Goal: Communication & Community: Answer question/provide support

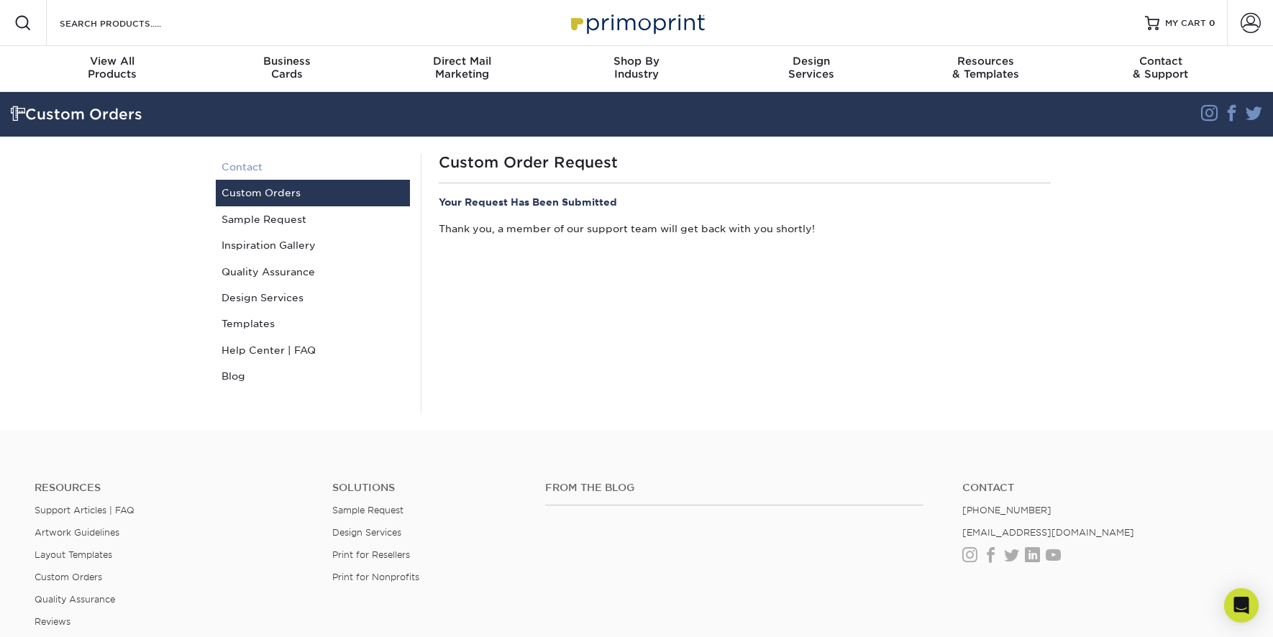
click at [245, 165] on link "Contact" at bounding box center [313, 167] width 194 height 26
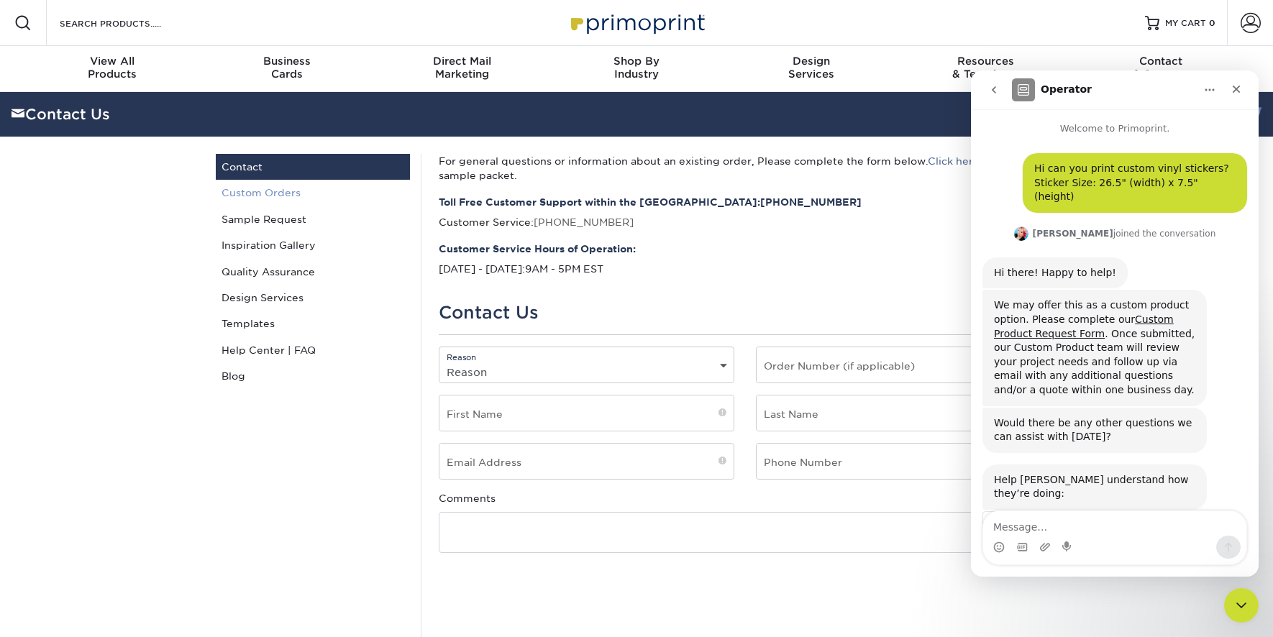
scroll to position [73, 0]
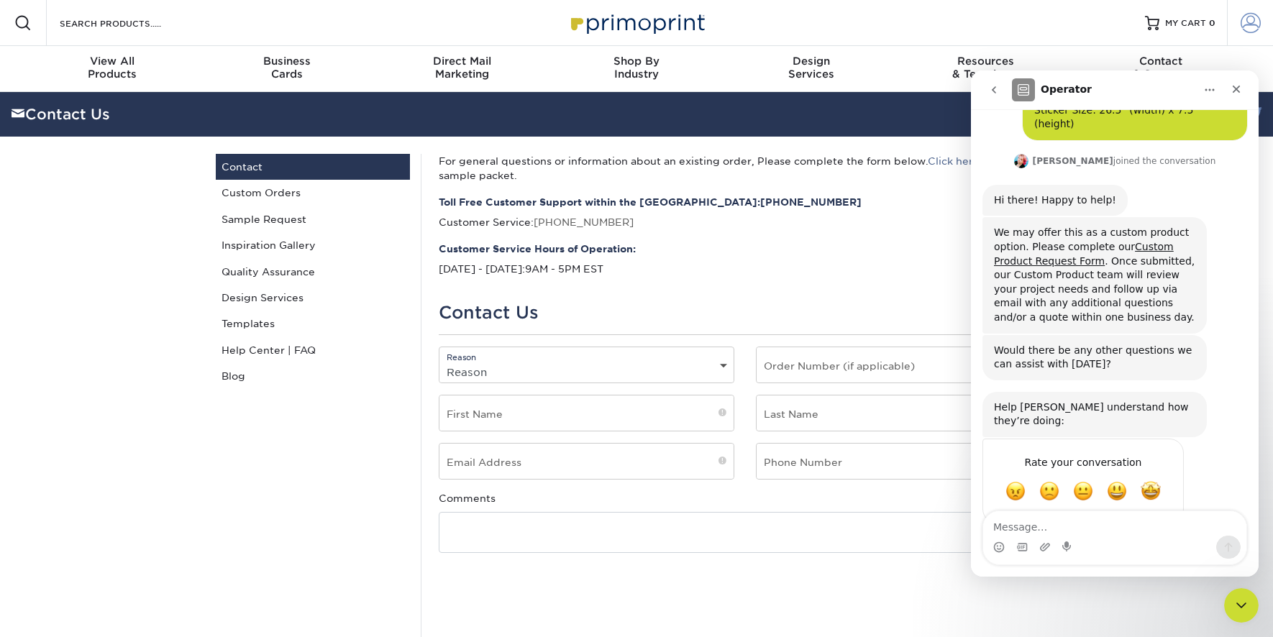
click at [1265, 29] on link "Account" at bounding box center [1250, 23] width 46 height 46
click at [1239, 86] on icon "Close" at bounding box center [1237, 89] width 12 height 12
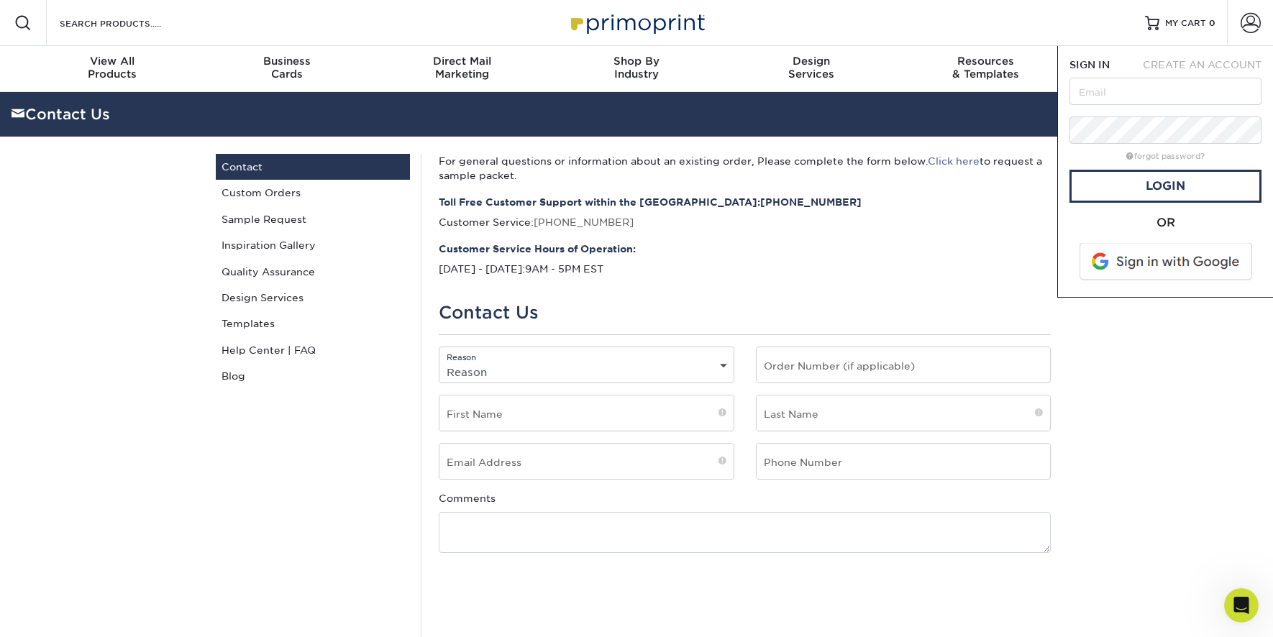
click at [1195, 64] on span "CREATE AN ACCOUNT" at bounding box center [1202, 65] width 119 height 12
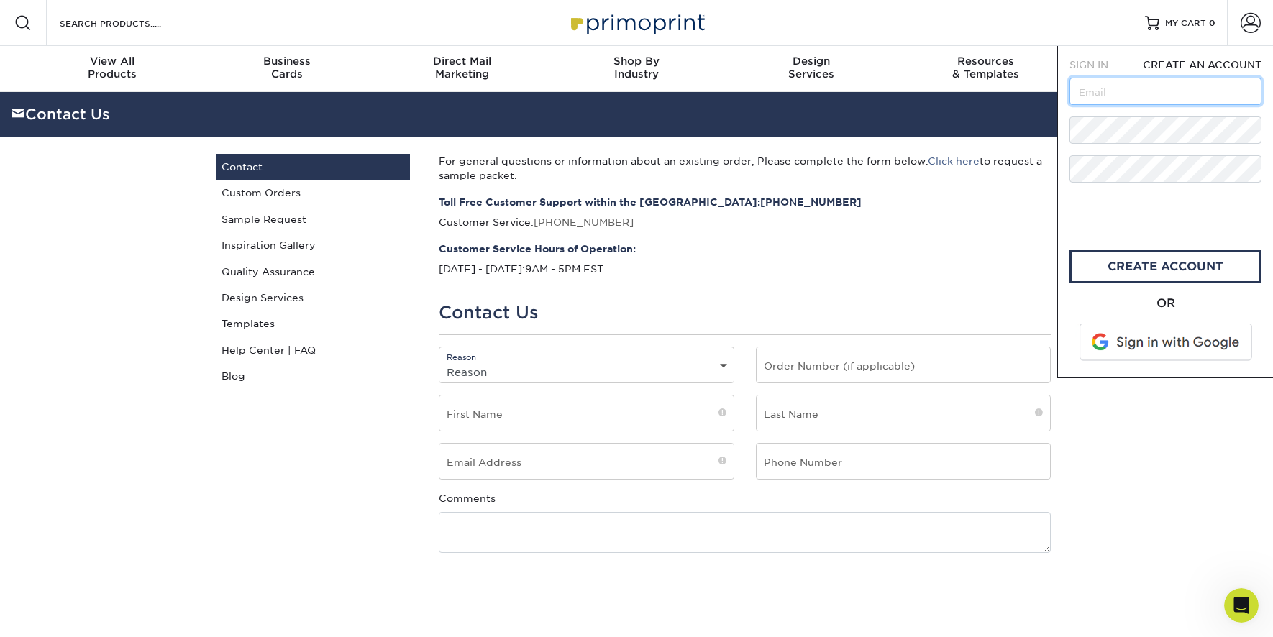
click at [1101, 95] on input "text" at bounding box center [1166, 91] width 192 height 27
type input "meagan@techforcerobotics.com"
click at [1132, 467] on section "Contact Us Instagram Facebook Twitter Contact Us Contact Custom Orders Sample R…" at bounding box center [636, 389] width 1273 height 595
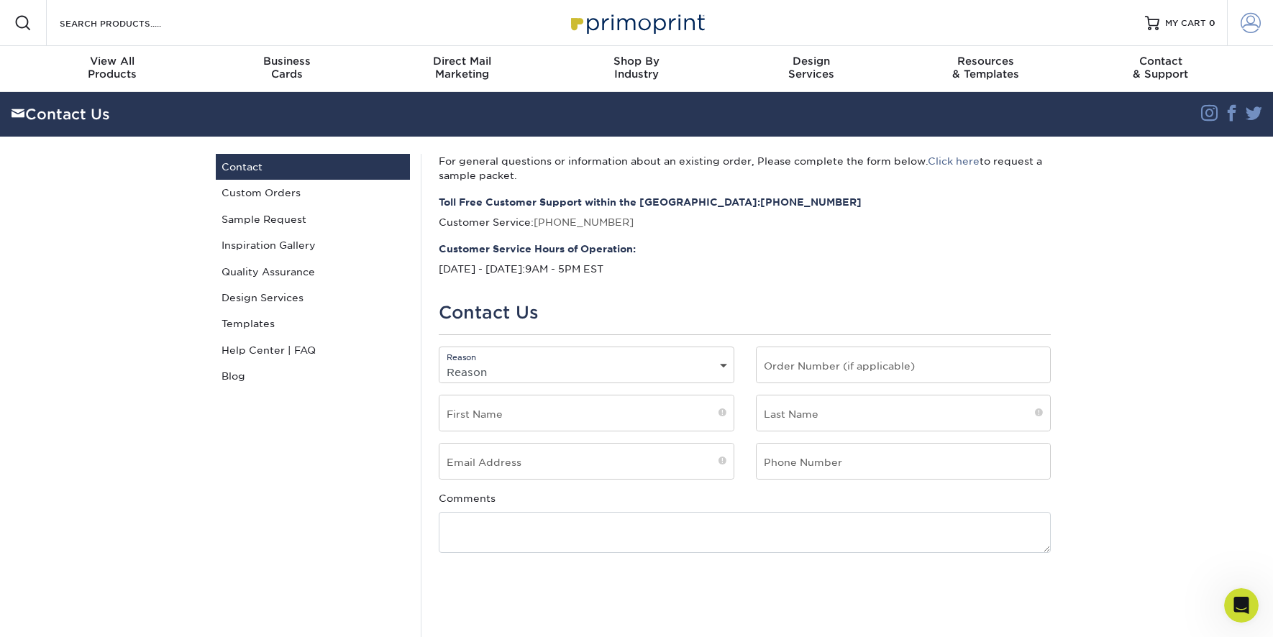
click at [1255, 29] on span at bounding box center [1251, 23] width 20 height 20
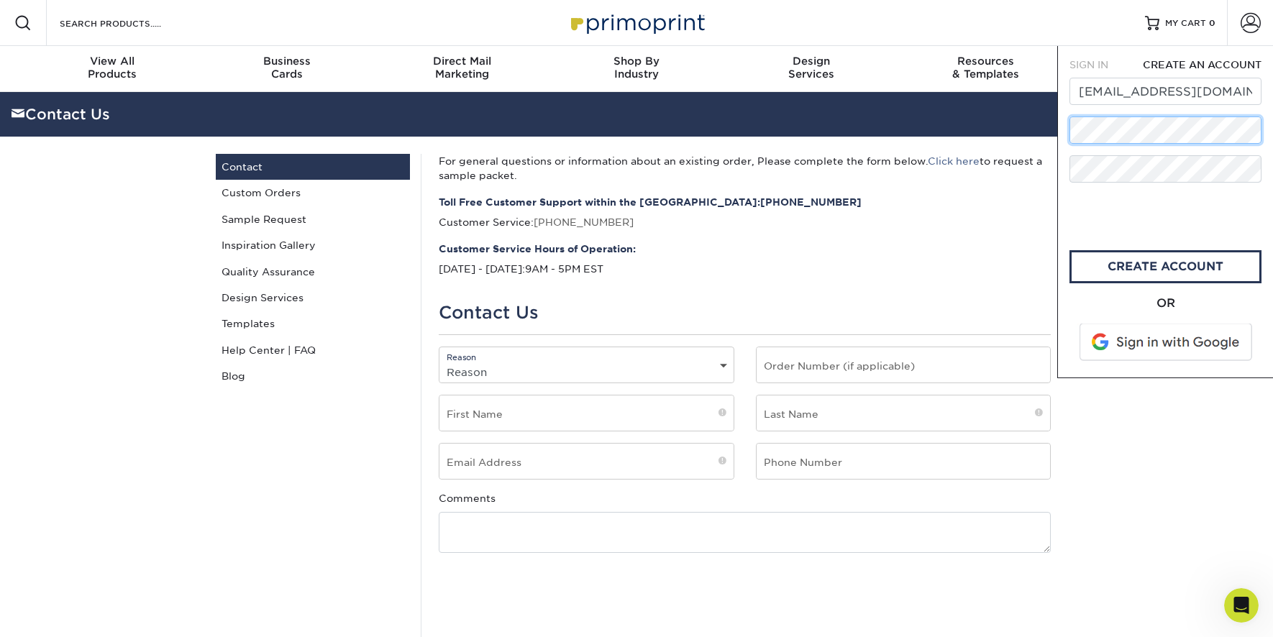
click at [1038, 126] on div "Resources Menu Search Products Account SIGN IN CREATE AN ACCOUNT forgot passwor…" at bounding box center [636, 554] width 1273 height 1108
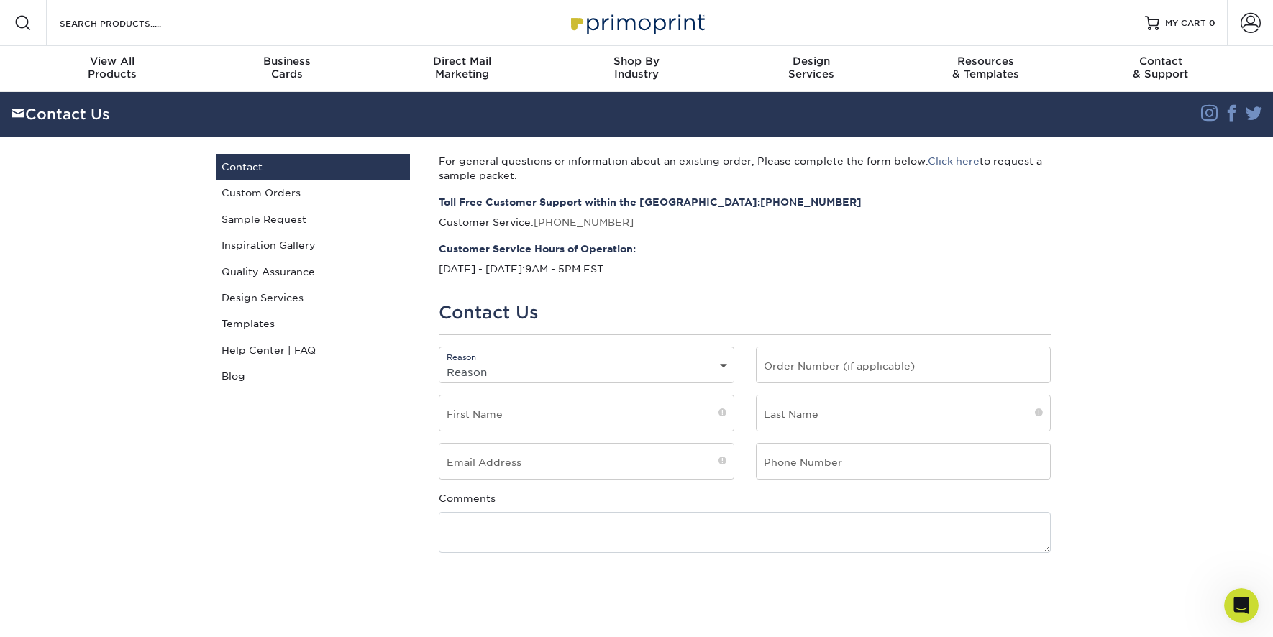
drag, startPoint x: 1252, startPoint y: 27, endPoint x: 1180, endPoint y: 154, distance: 145.9
click at [1252, 27] on span at bounding box center [1251, 23] width 20 height 20
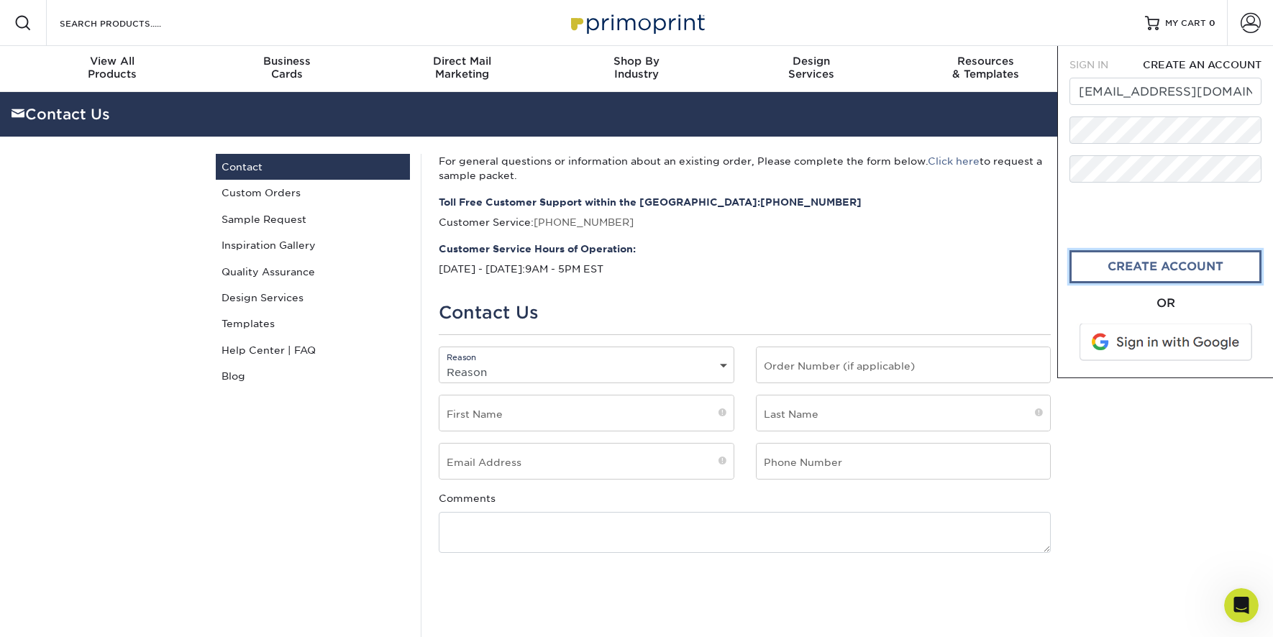
click at [1098, 269] on link "create account" at bounding box center [1166, 266] width 192 height 33
click at [1257, 24] on span at bounding box center [1251, 23] width 20 height 20
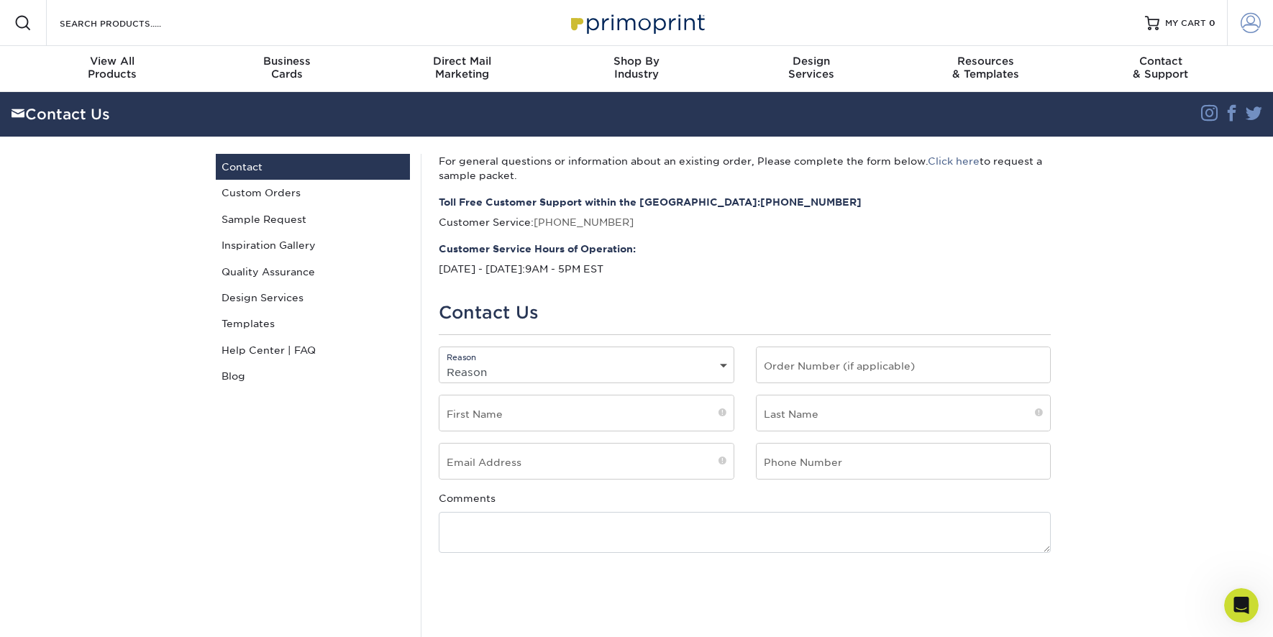
click at [1241, 15] on span at bounding box center [1251, 23] width 20 height 20
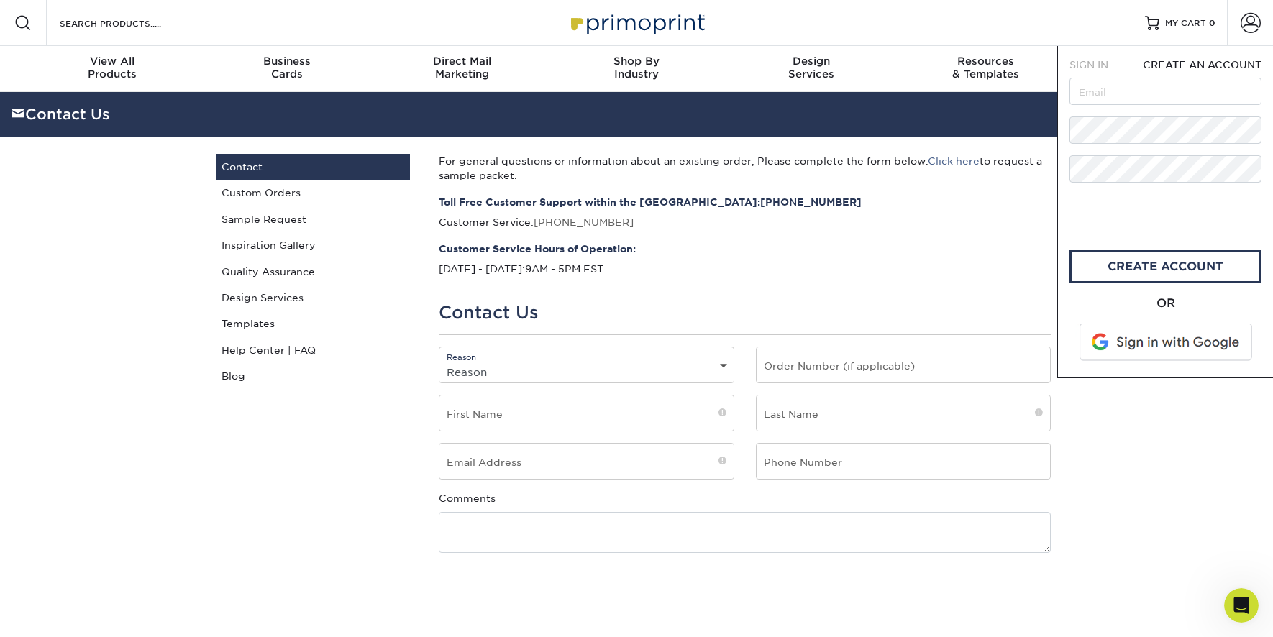
click at [1083, 65] on span "SIGN IN" at bounding box center [1089, 65] width 39 height 12
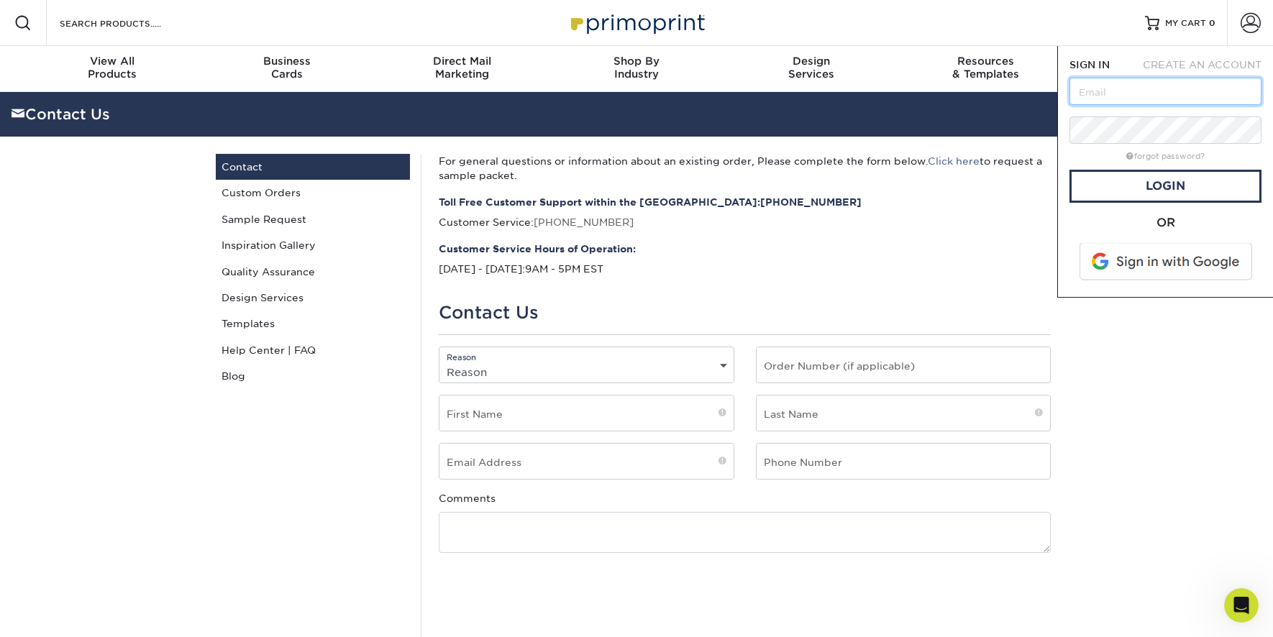
click at [1105, 99] on input "text" at bounding box center [1166, 91] width 192 height 27
type input "[EMAIL_ADDRESS][DOMAIN_NAME]"
click at [1150, 184] on link "Login" at bounding box center [1166, 186] width 192 height 33
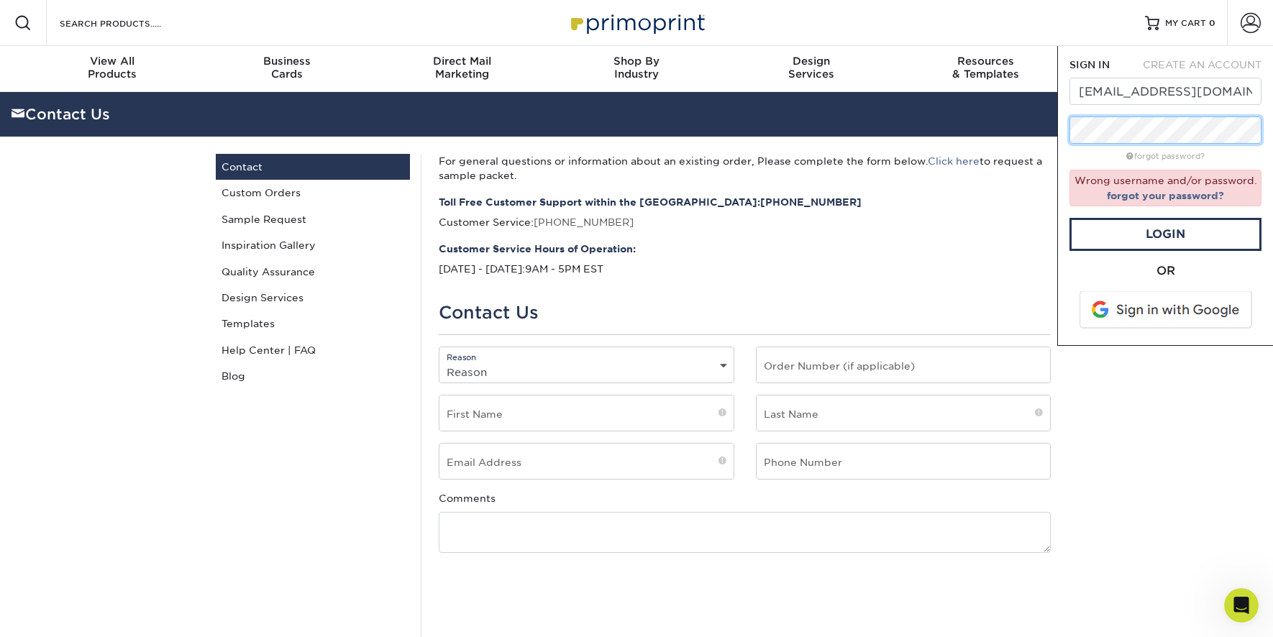
click at [999, 122] on div "Resources Menu Search Products Account SIGN IN CREATE AN ACCOUNT meagan@techfor…" at bounding box center [636, 554] width 1273 height 1108
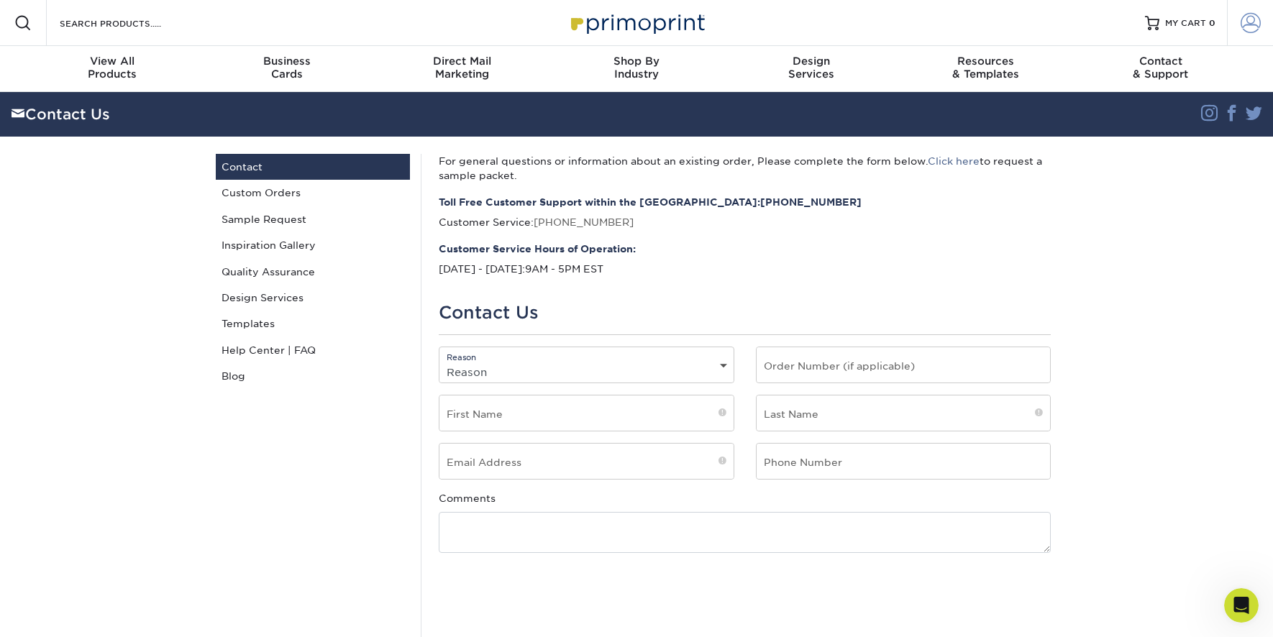
click at [1247, 21] on span at bounding box center [1251, 23] width 20 height 20
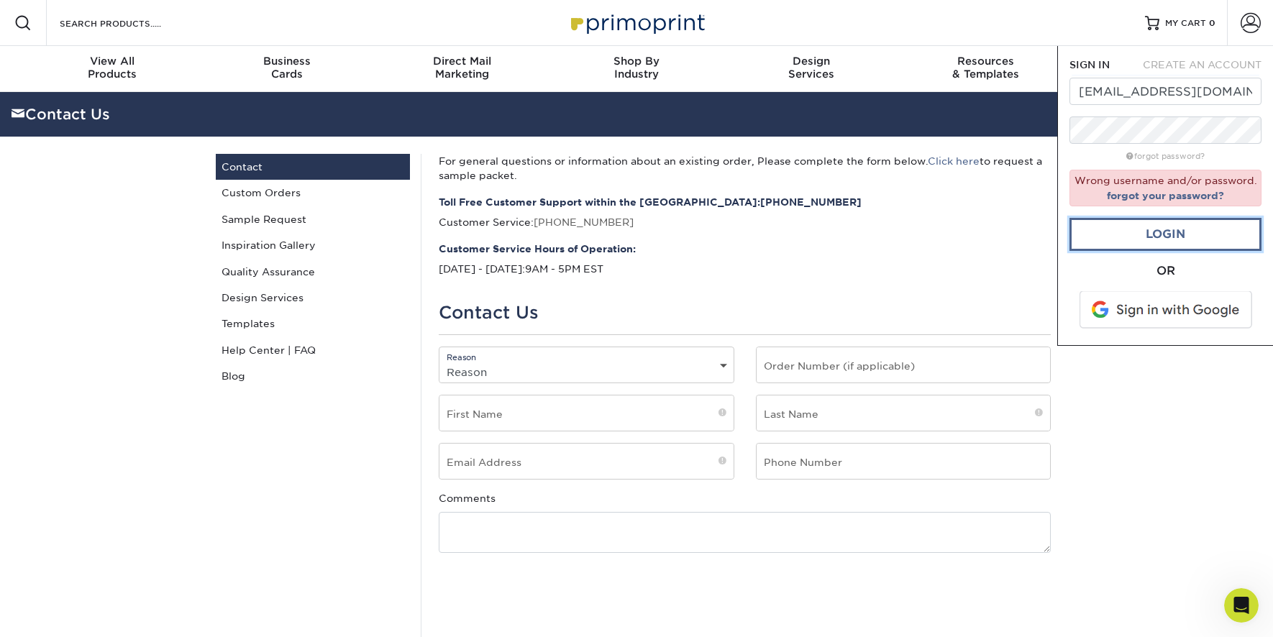
click at [1121, 234] on link "Login" at bounding box center [1166, 234] width 192 height 33
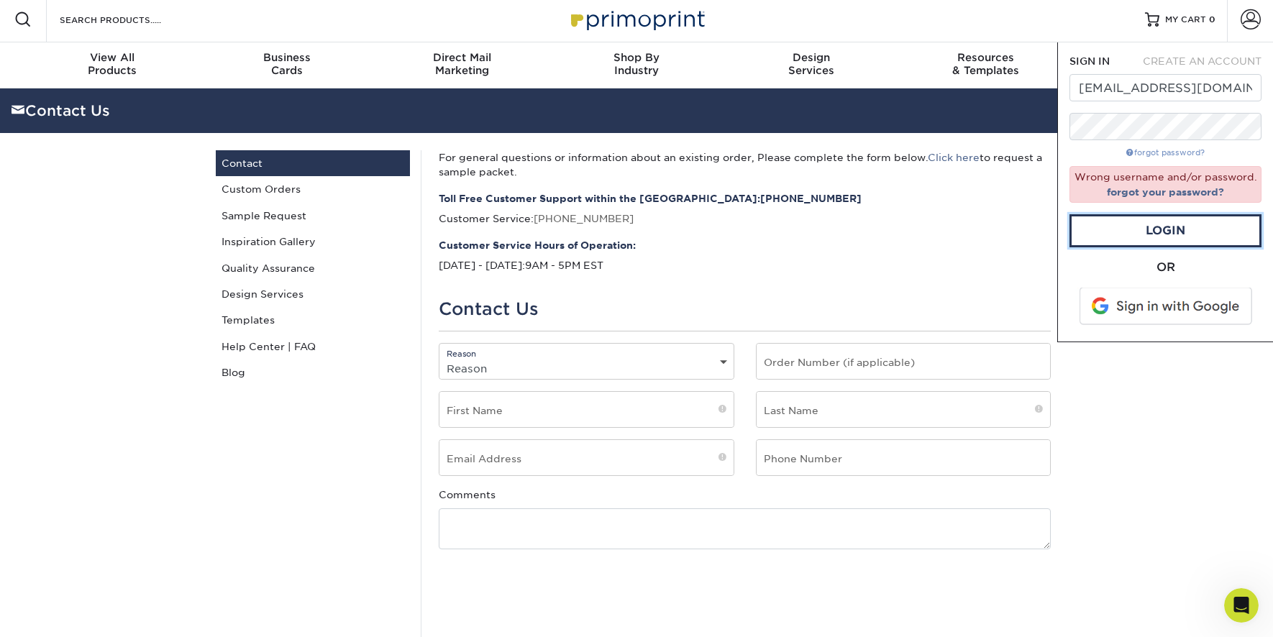
scroll to position [2, 0]
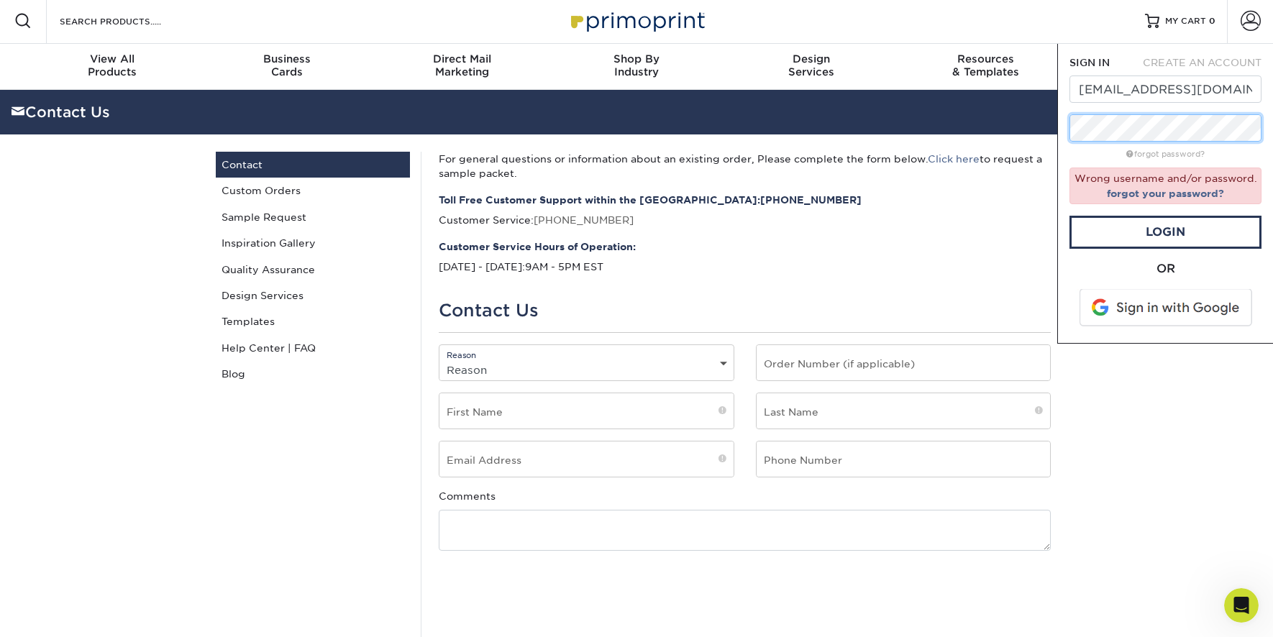
click at [1008, 124] on div "Resources Menu Search Products Account SIGN IN CREATE AN ACCOUNT meagan@techfor…" at bounding box center [636, 552] width 1273 height 1108
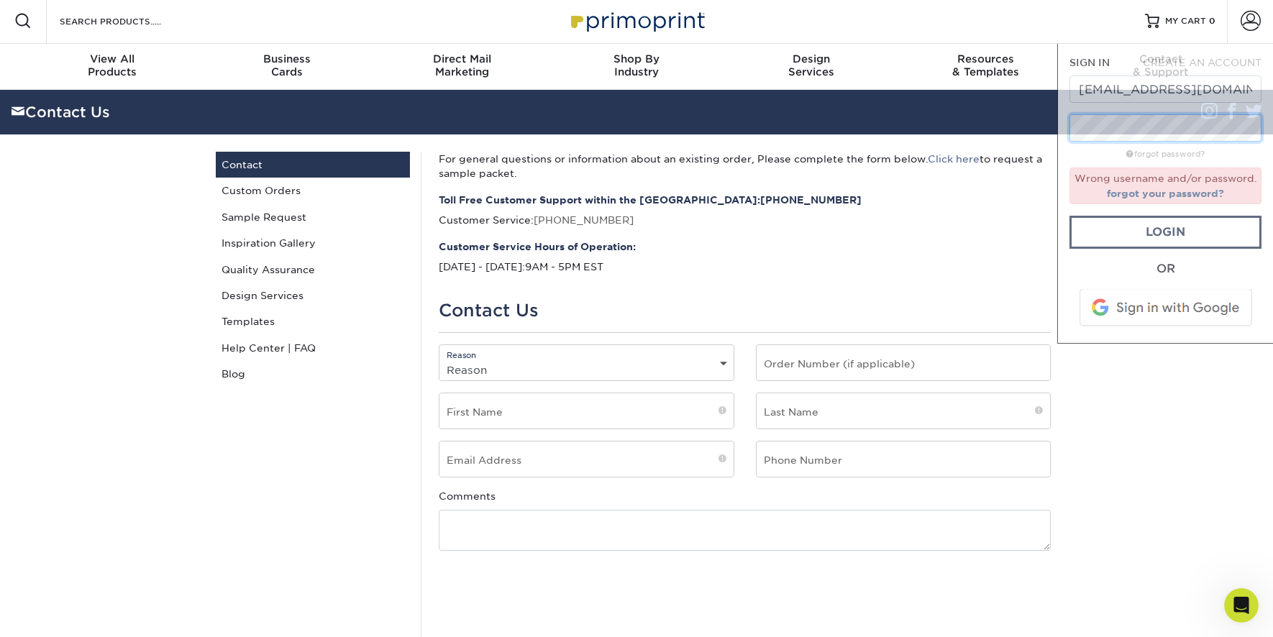
scroll to position [0, 0]
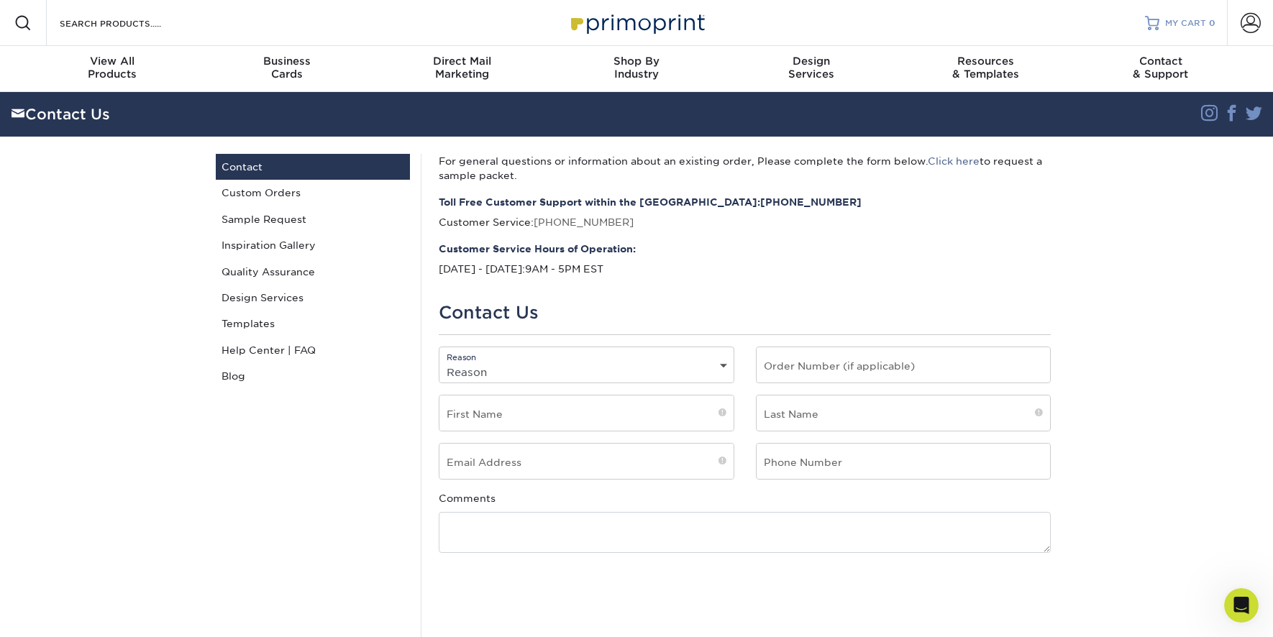
click at [1180, 22] on span "MY CART" at bounding box center [1185, 23] width 41 height 12
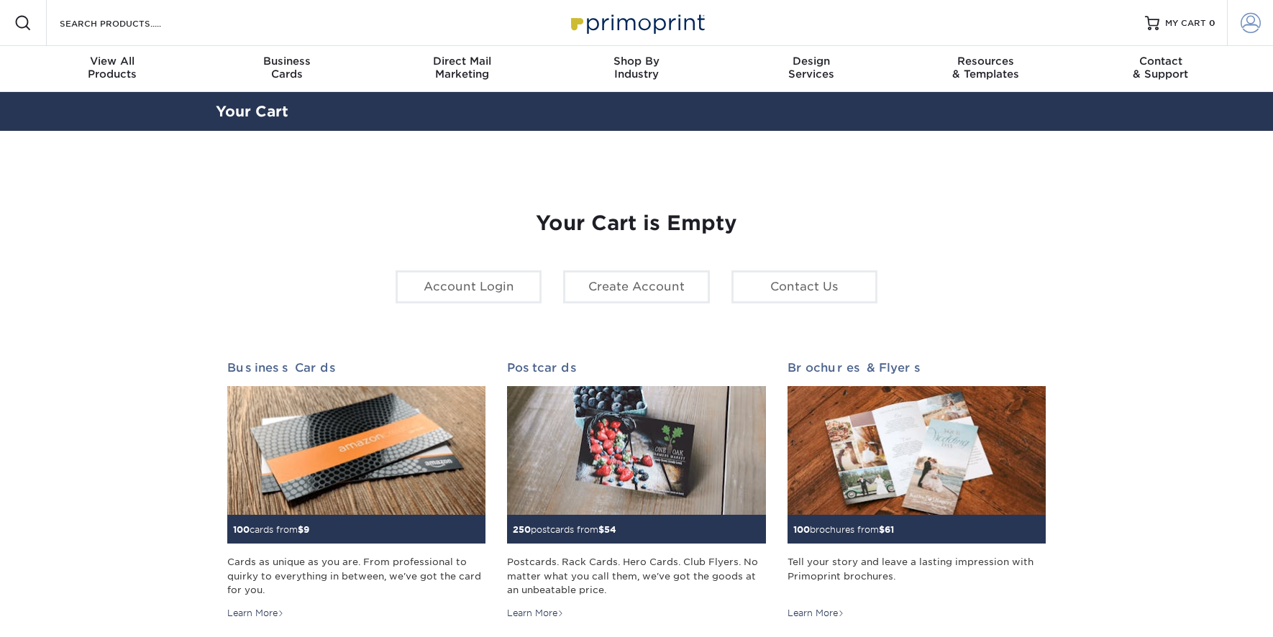
click at [1249, 25] on span at bounding box center [1251, 23] width 20 height 20
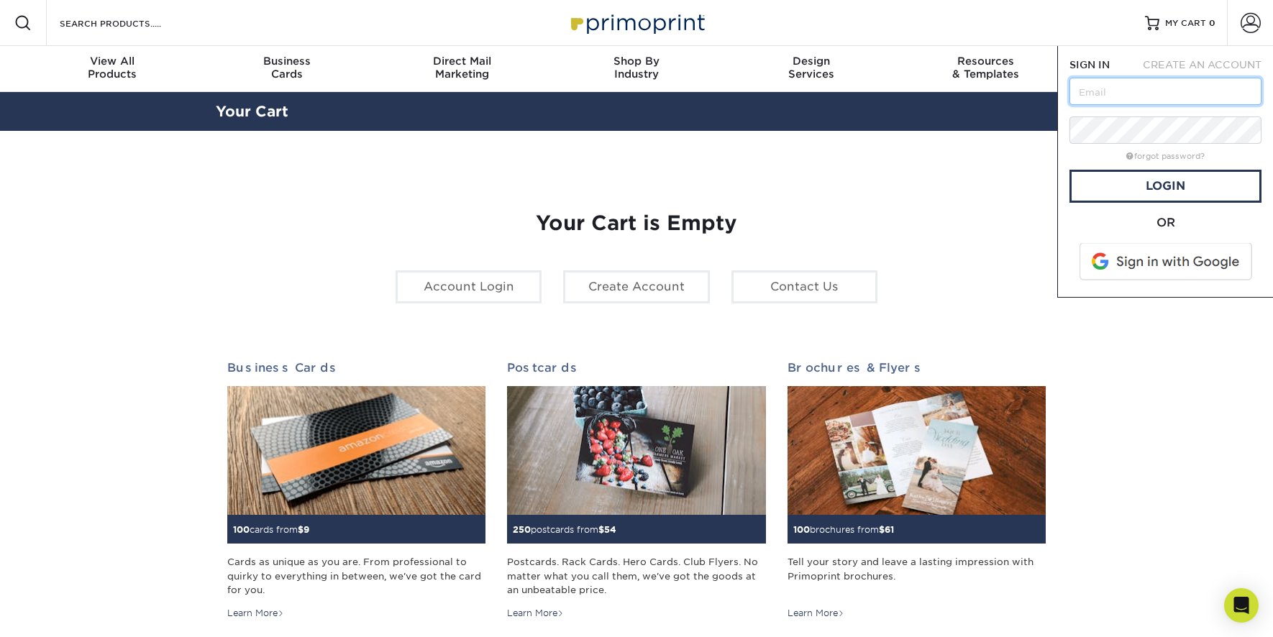
click at [1126, 92] on input "text" at bounding box center [1166, 91] width 192 height 27
type input "meagan@techforcerobotics.com"
click at [1150, 185] on link "Login" at bounding box center [1166, 186] width 192 height 33
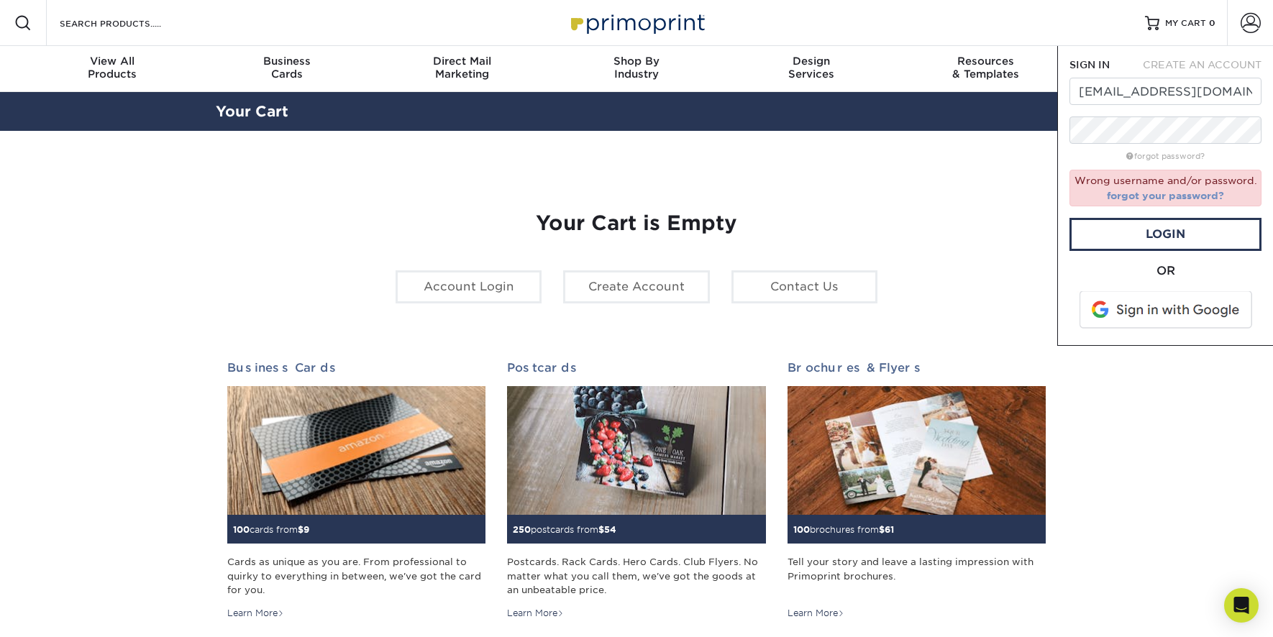
click at [1152, 196] on link "forgot your password?" at bounding box center [1165, 196] width 117 height 12
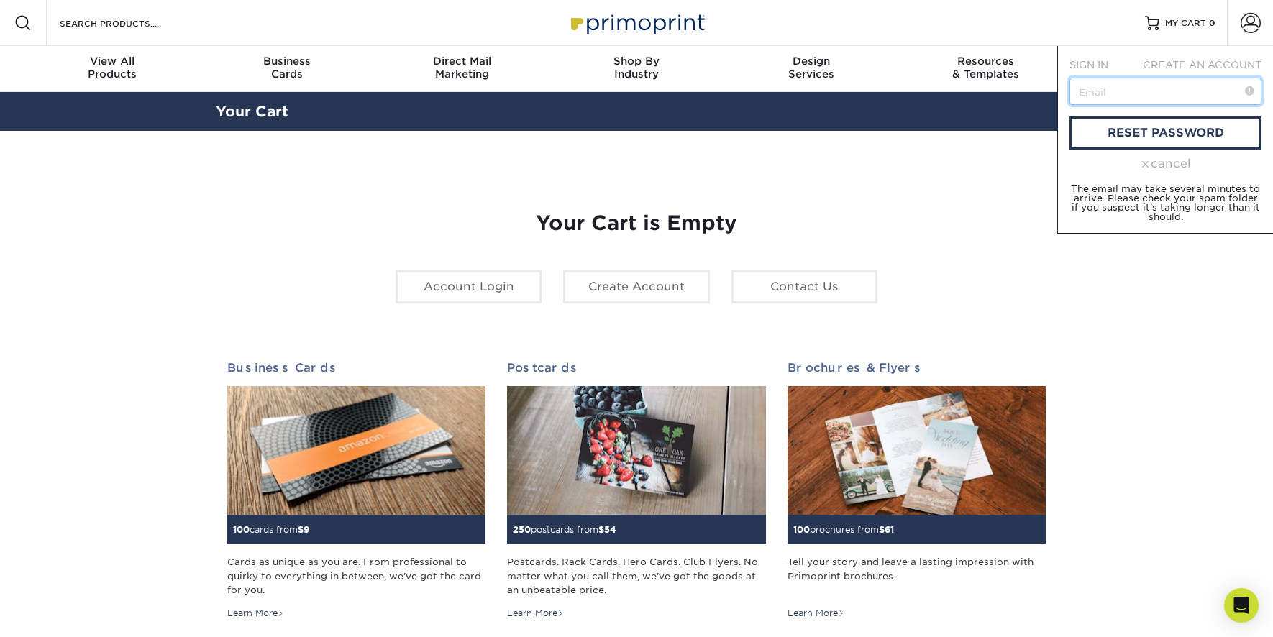
click at [1138, 93] on input "text" at bounding box center [1166, 91] width 192 height 27
type input "[EMAIL_ADDRESS][DOMAIN_NAME]"
click at [1108, 130] on link "reset password" at bounding box center [1166, 133] width 192 height 33
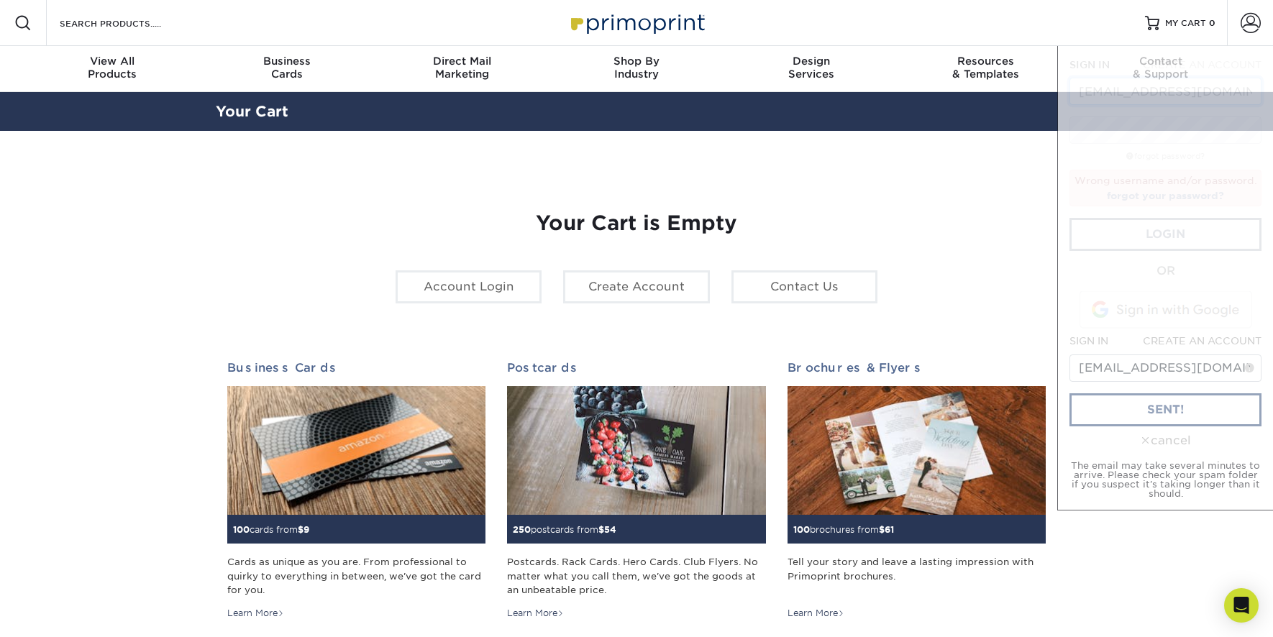
scroll to position [0, 24]
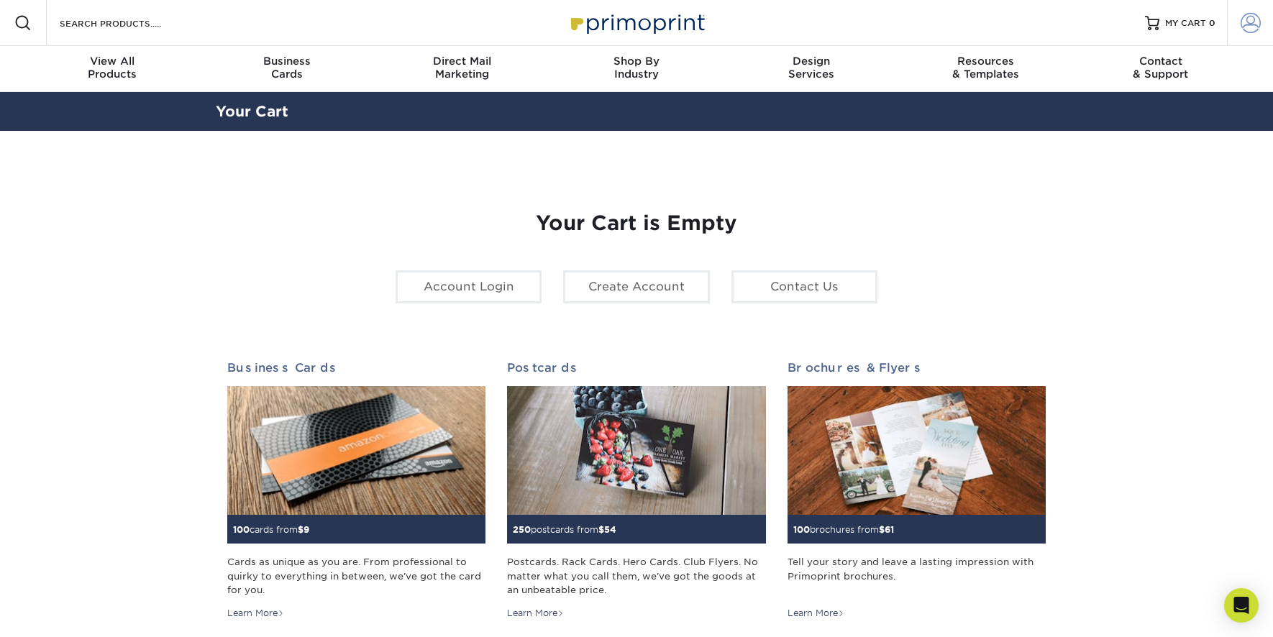
click at [1255, 24] on span at bounding box center [1251, 23] width 20 height 20
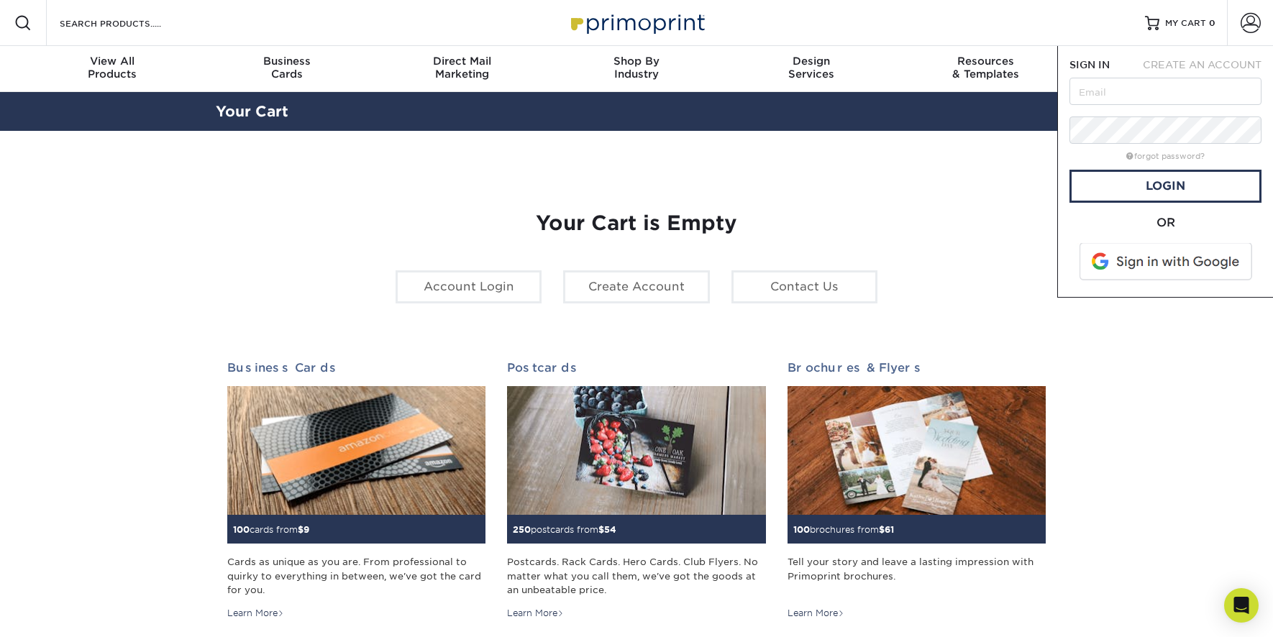
click at [903, 175] on div "Your Cart is Empty Account Login Create Account Contact Us Business Cards 100 c…" at bounding box center [637, 455] width 842 height 580
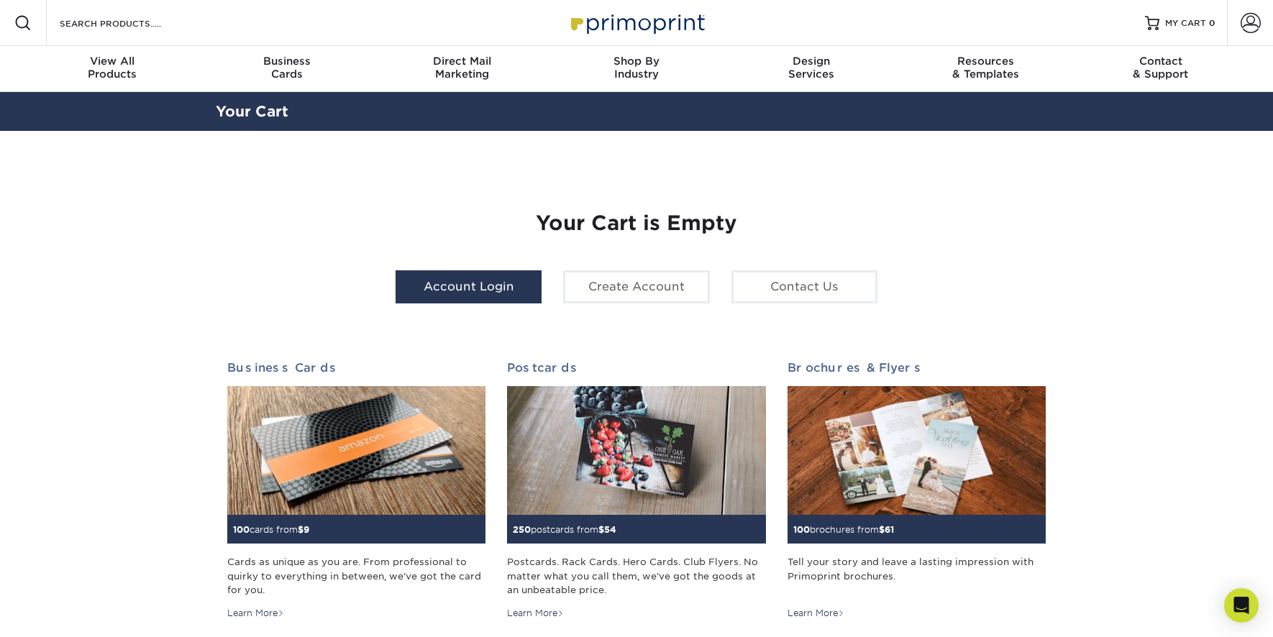
click at [493, 283] on link "Account Login" at bounding box center [469, 286] width 146 height 33
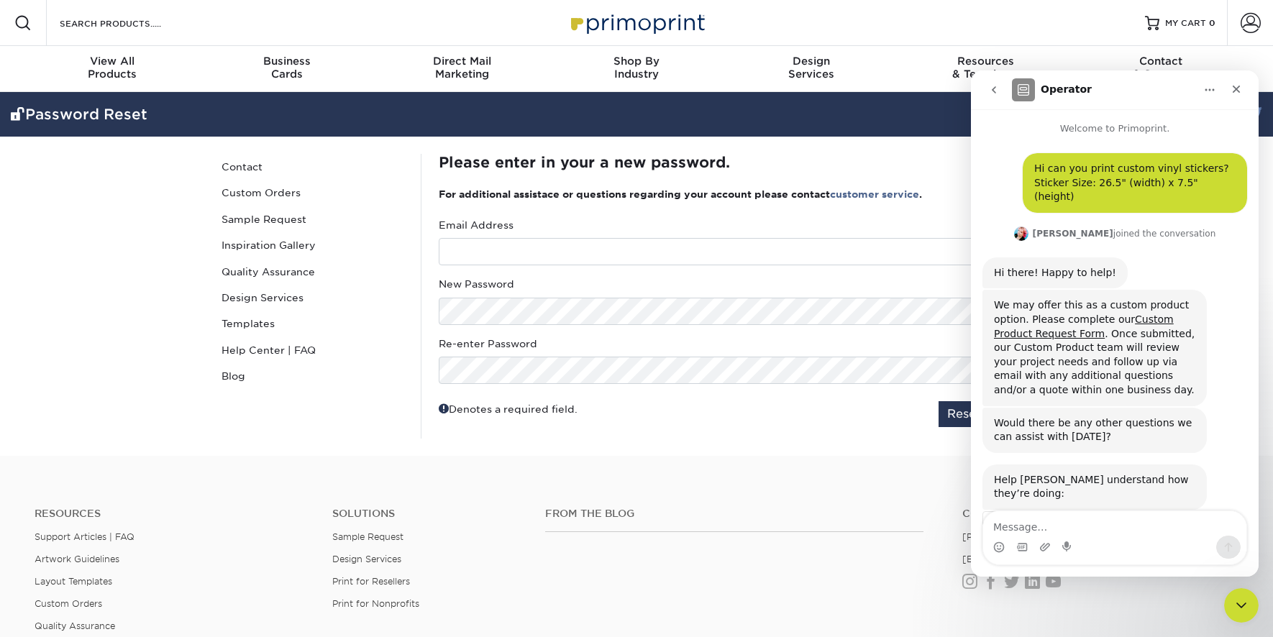
scroll to position [73, 0]
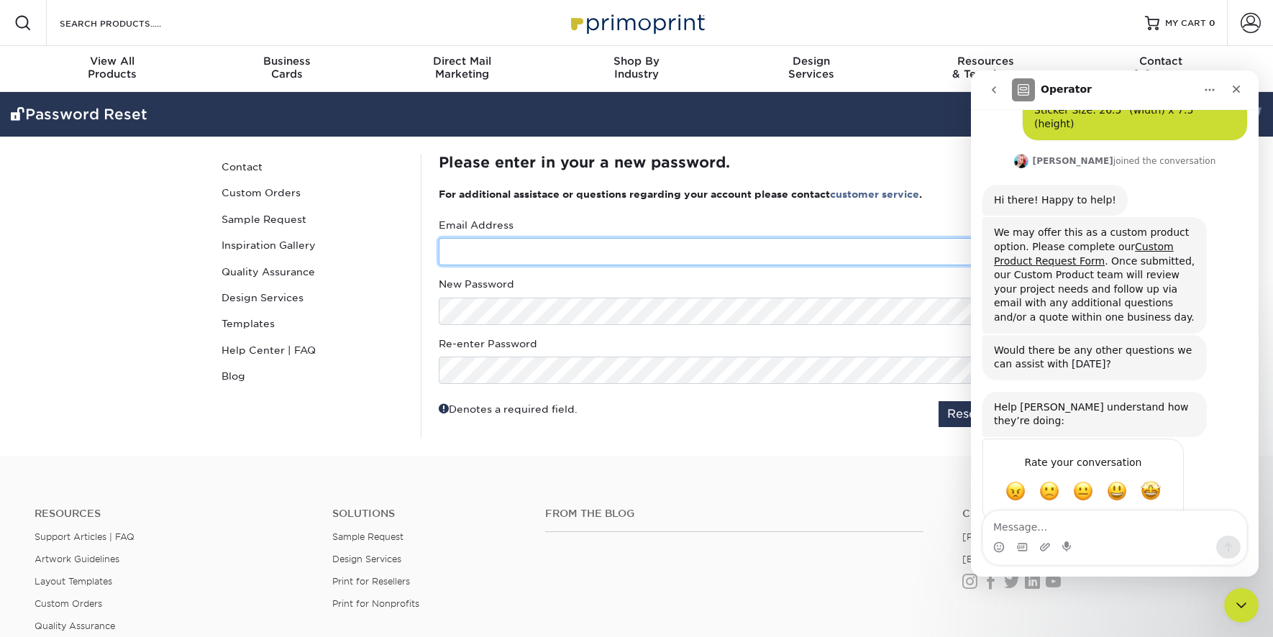
click at [516, 255] on input "text" at bounding box center [745, 251] width 612 height 27
type input "[EMAIL_ADDRESS][DOMAIN_NAME]"
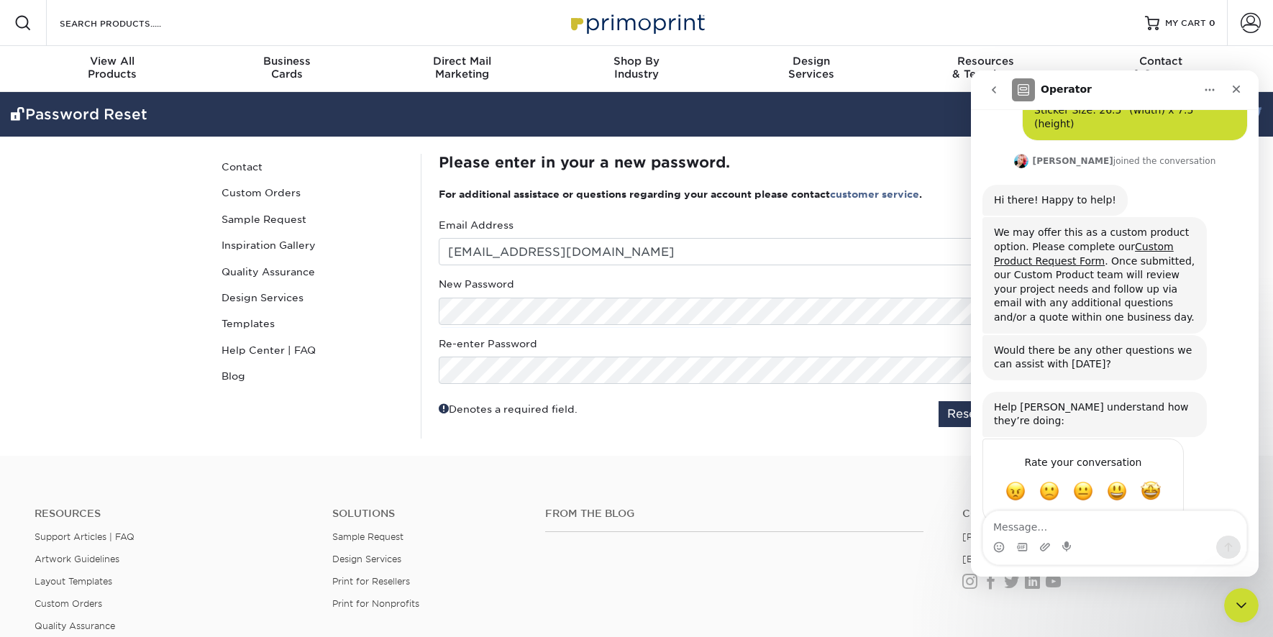
click at [593, 329] on div "Email Address [EMAIL_ADDRESS][DOMAIN_NAME] New Password Re-enter Password" at bounding box center [745, 301] width 612 height 166
click at [1241, 88] on icon "Close" at bounding box center [1237, 89] width 12 height 12
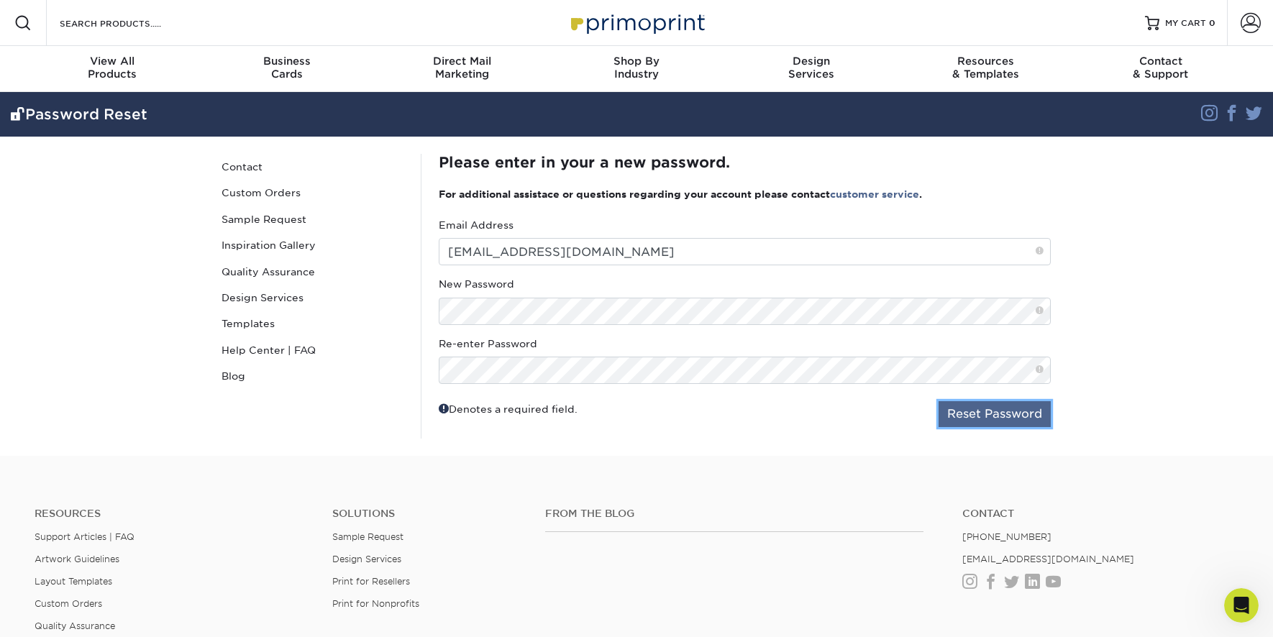
click at [971, 413] on button "Reset Password" at bounding box center [995, 414] width 112 height 26
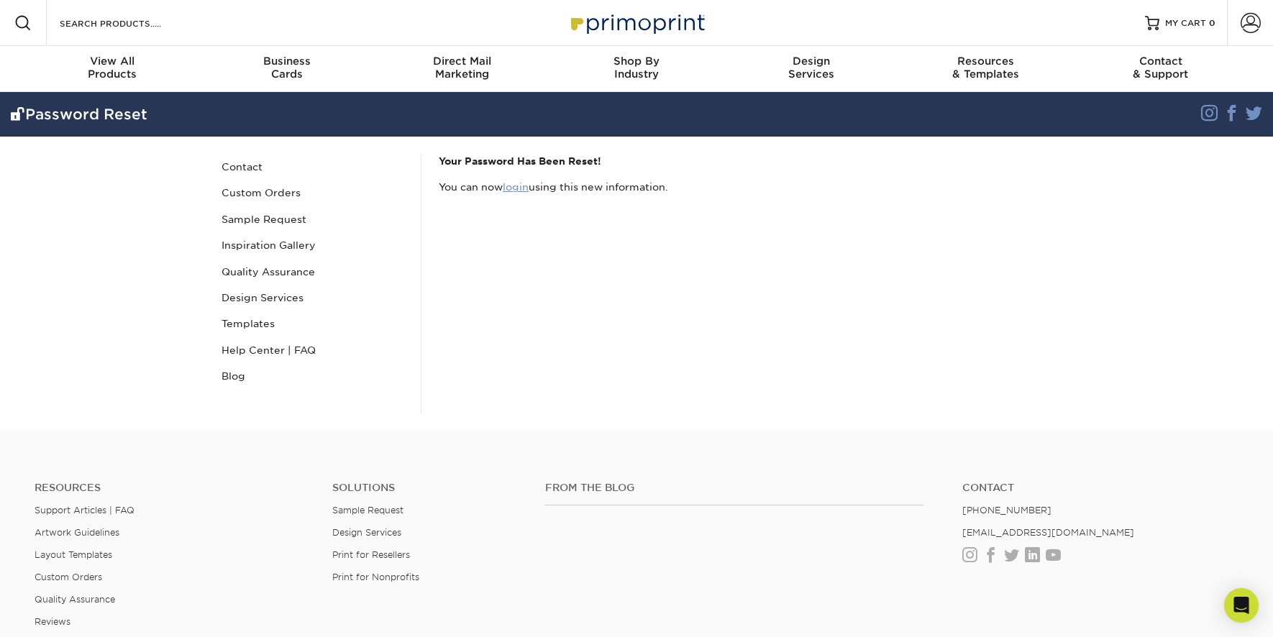
click at [524, 186] on link "login" at bounding box center [516, 187] width 26 height 12
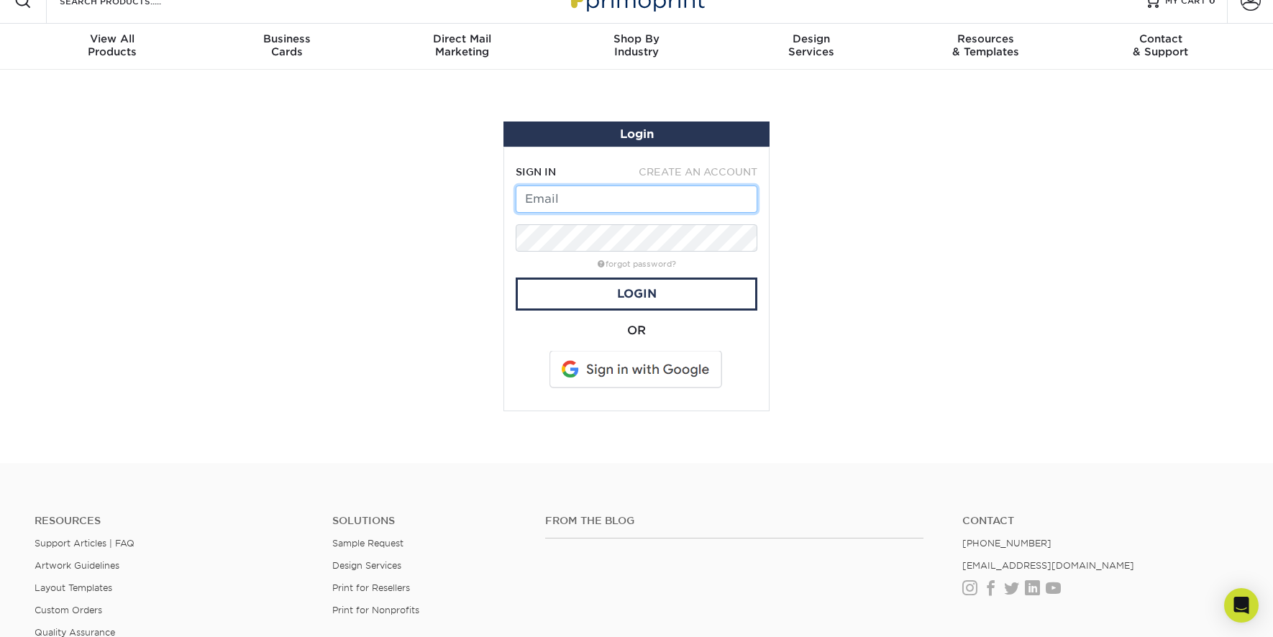
click at [560, 196] on input "text" at bounding box center [637, 199] width 242 height 27
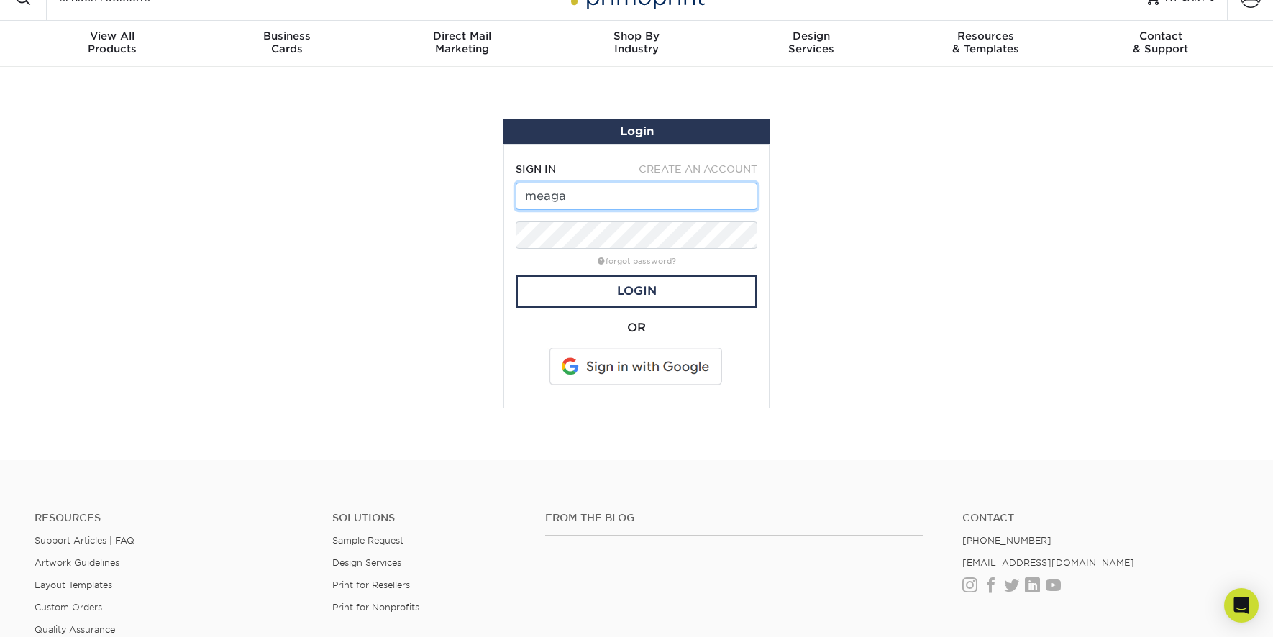
type input "[EMAIL_ADDRESS][DOMAIN_NAME]"
click at [613, 288] on link "Login" at bounding box center [637, 291] width 242 height 33
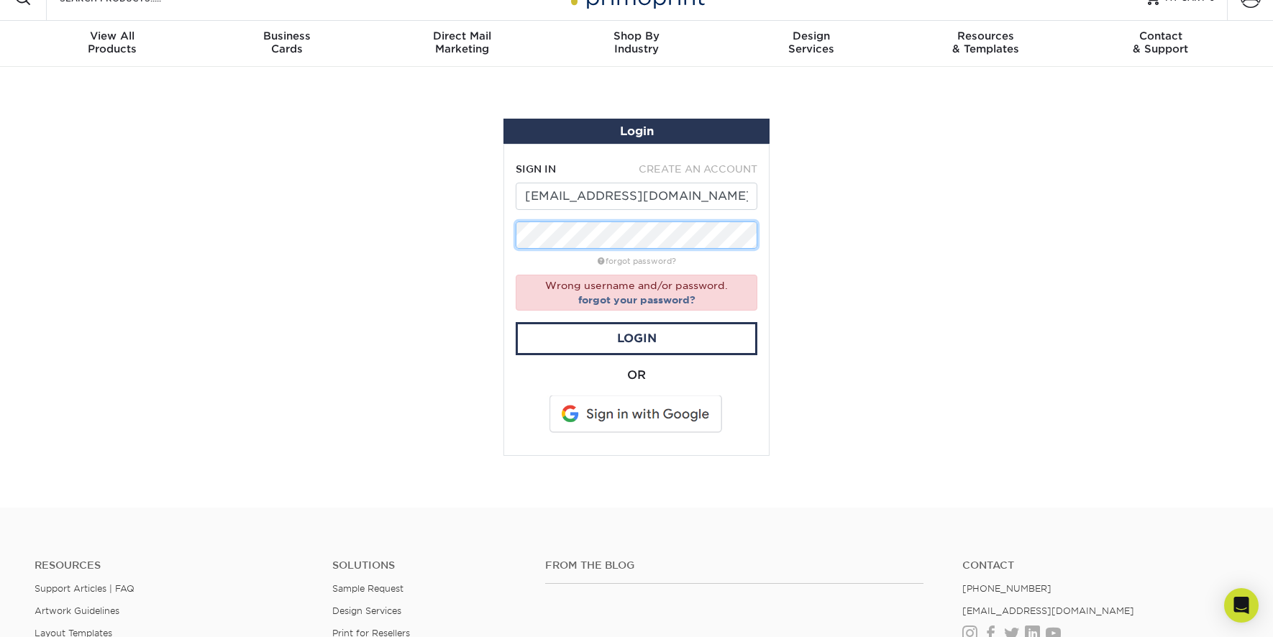
click at [450, 216] on section "Login SIGN IN CREATE AN ACCOUNT meagan@techforcerobotics.com forgot password? W…" at bounding box center [636, 287] width 1273 height 441
click at [641, 339] on link "Login" at bounding box center [637, 338] width 242 height 33
click at [641, 335] on link "Login" at bounding box center [637, 338] width 242 height 33
click at [865, 291] on section "Login SIGN IN CREATE AN ACCOUNT meagan@techforcerobotics.com forgot password? W…" at bounding box center [636, 287] width 1273 height 441
click at [629, 415] on span at bounding box center [636, 414] width 183 height 37
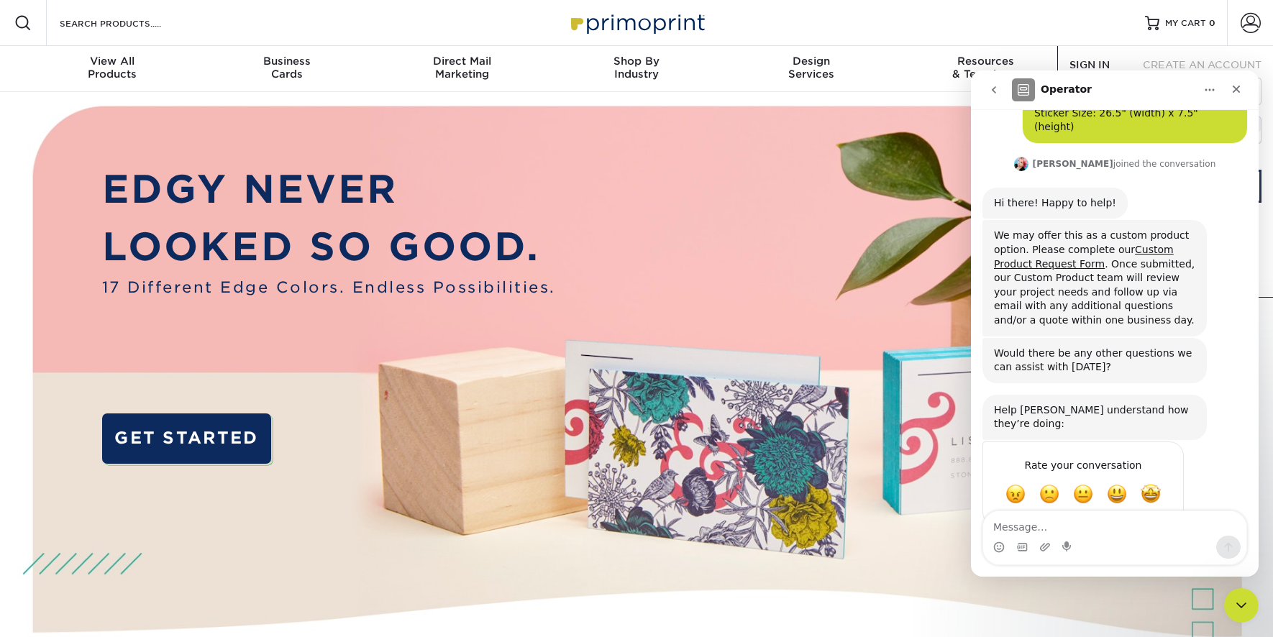
scroll to position [73, 0]
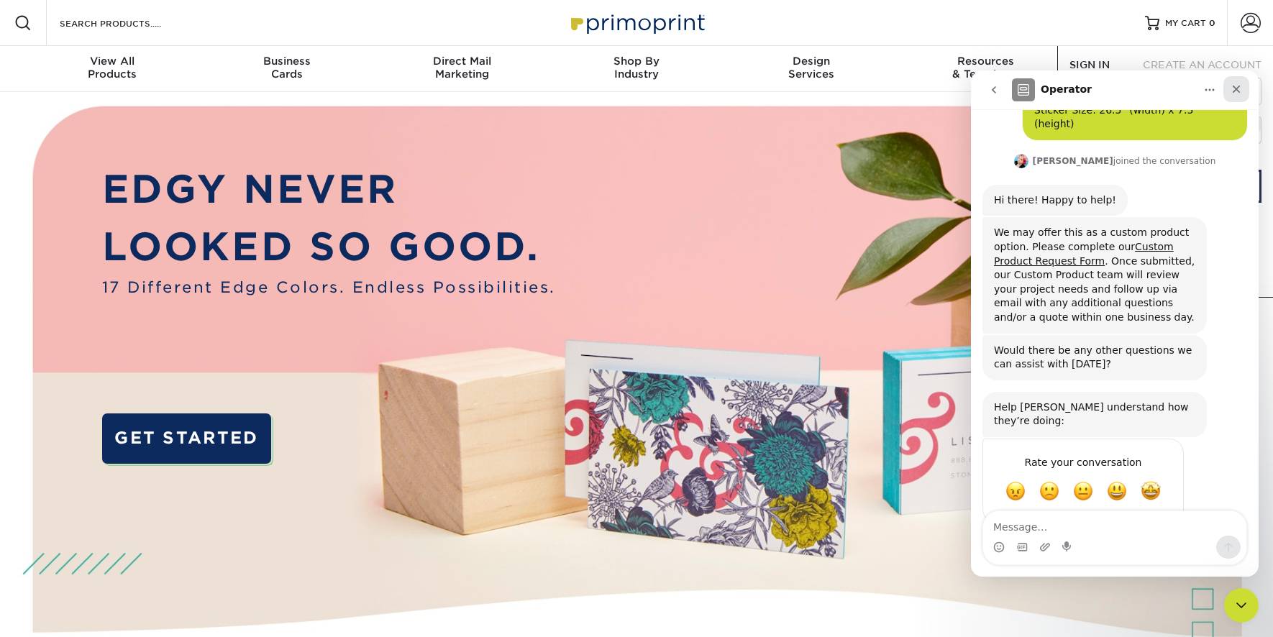
click at [1234, 91] on icon "Close" at bounding box center [1237, 90] width 8 height 8
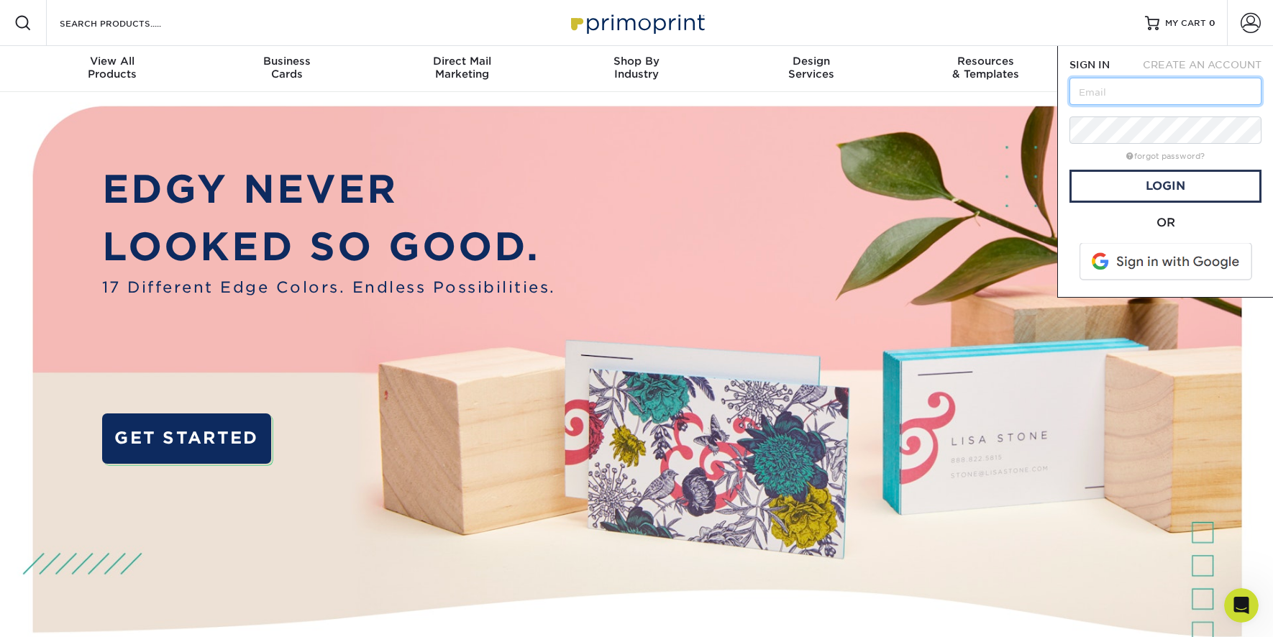
click at [1204, 91] on input "text" at bounding box center [1166, 91] width 192 height 27
type input "[EMAIL_ADDRESS][DOMAIN_NAME]"
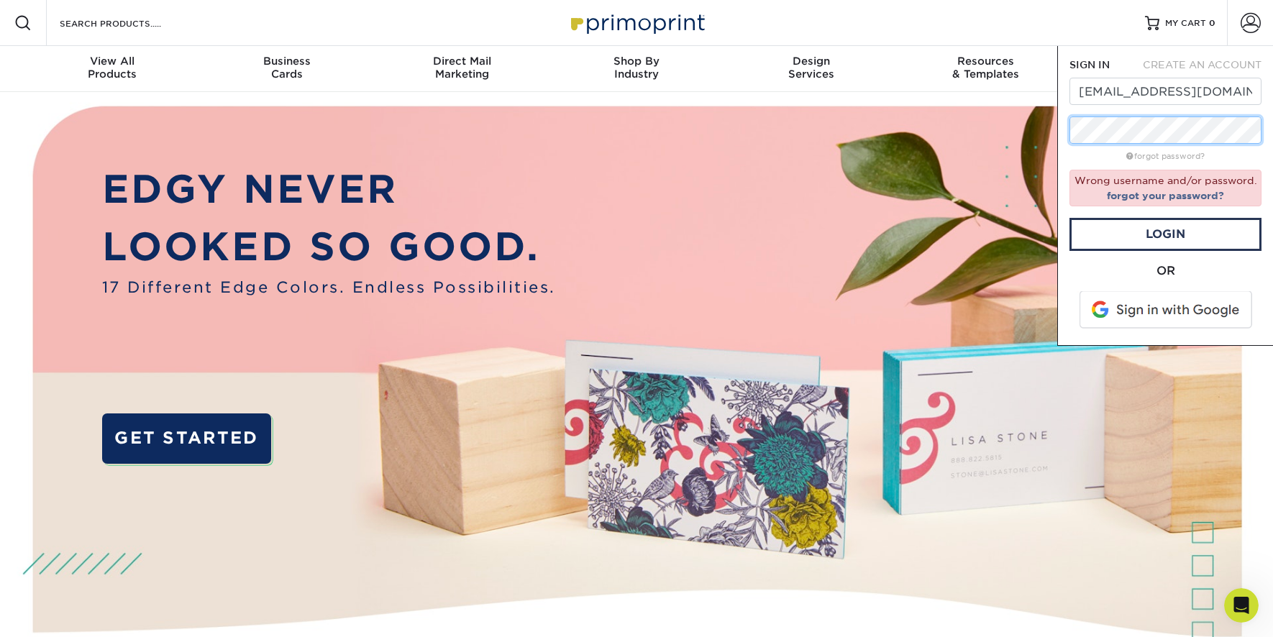
scroll to position [4, 0]
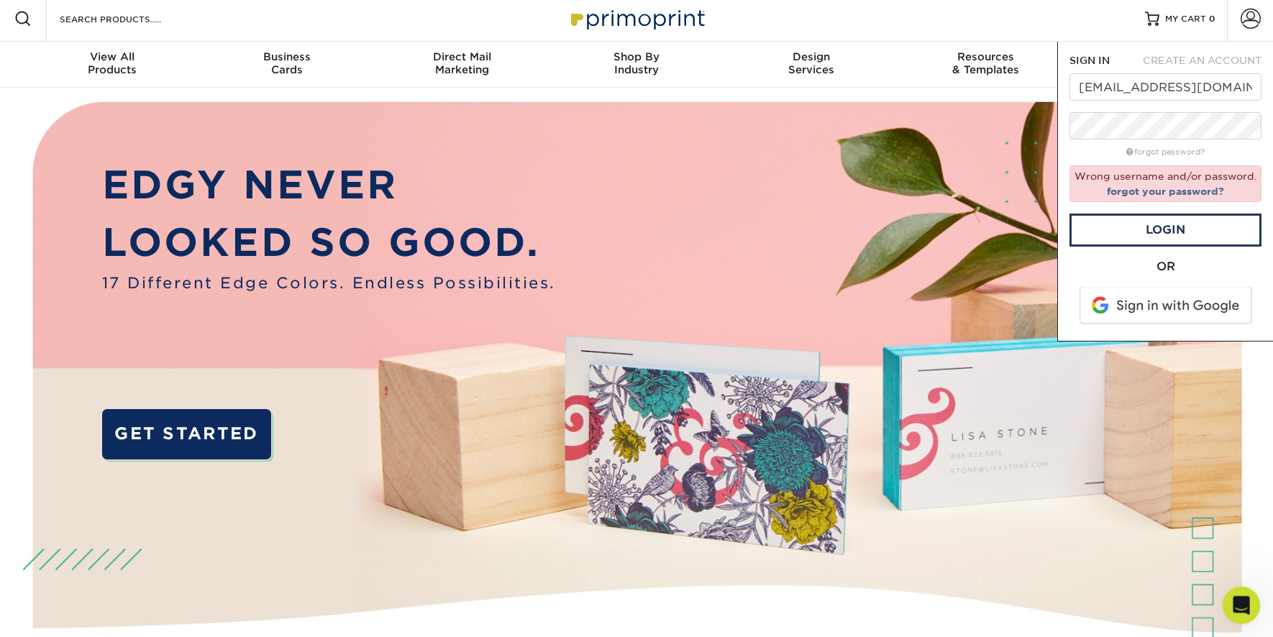
click at [1231, 596] on div "Open Intercom Messenger" at bounding box center [1239, 603] width 47 height 47
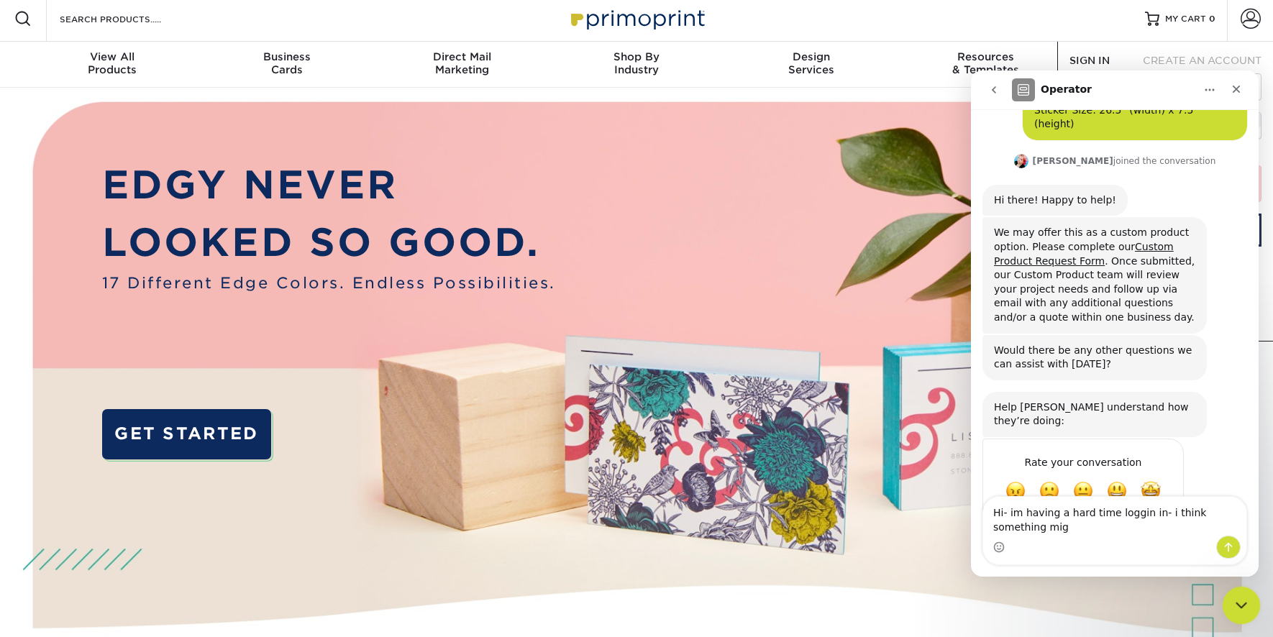
scroll to position [87, 0]
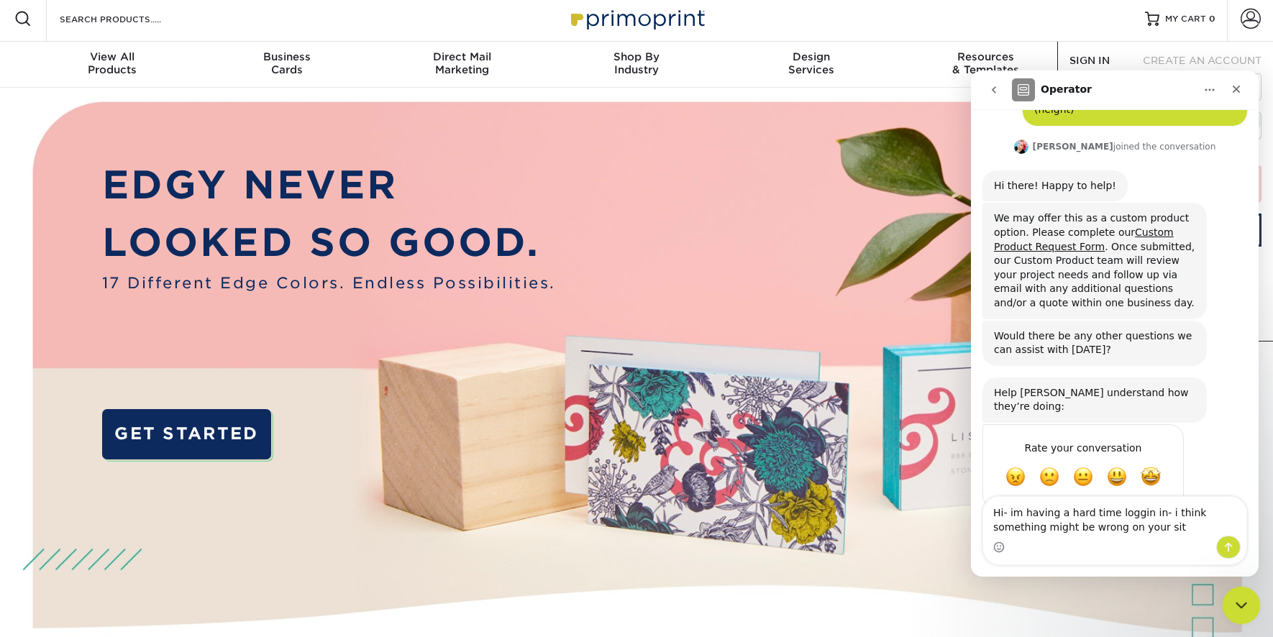
type textarea "Hi- im having a hard time loggin in- i think something might be wrong on your s…"
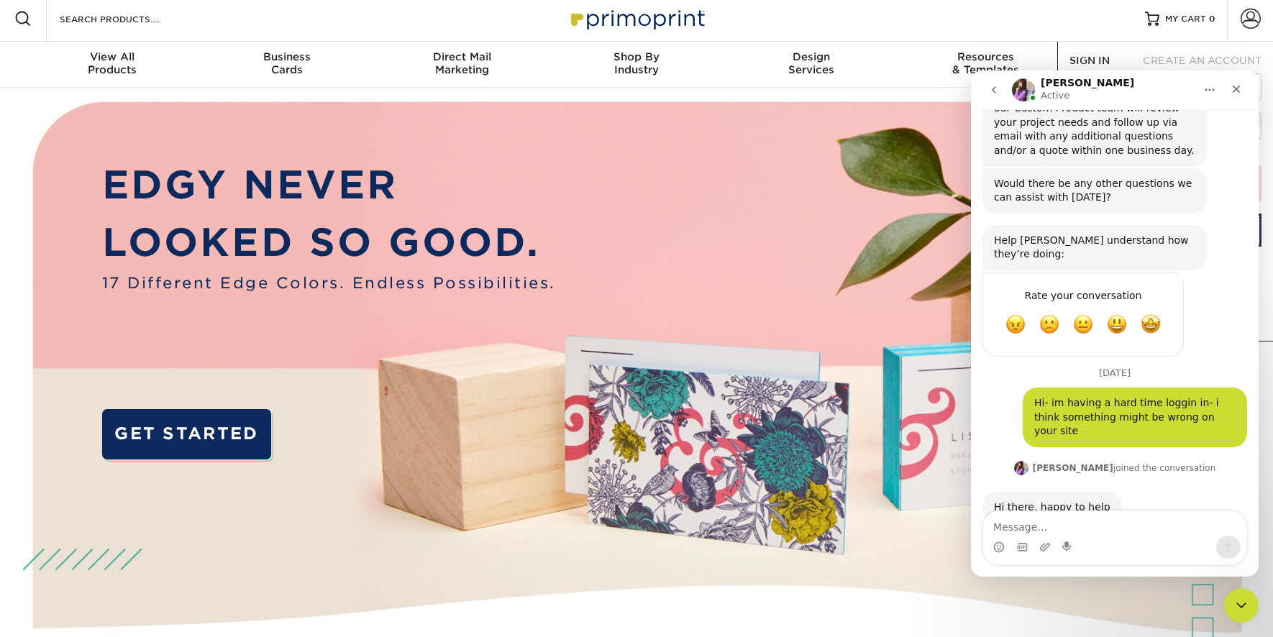
scroll to position [314, 0]
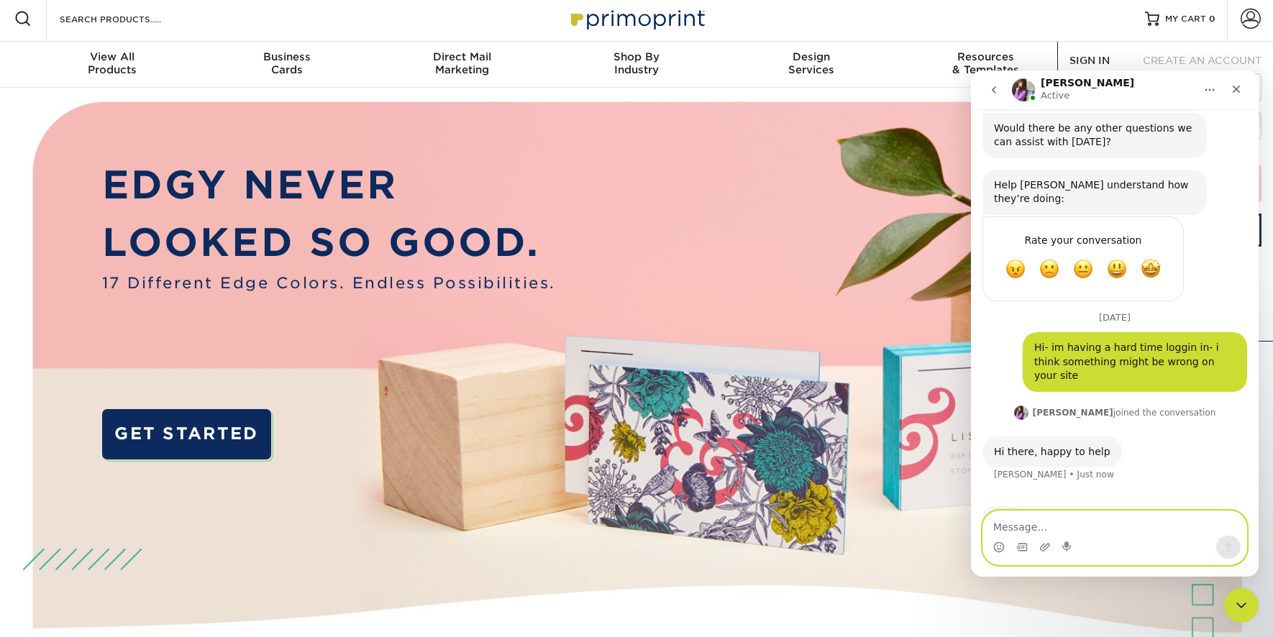
click at [1106, 534] on textarea "Message…" at bounding box center [1114, 523] width 263 height 24
type textarea "ok"
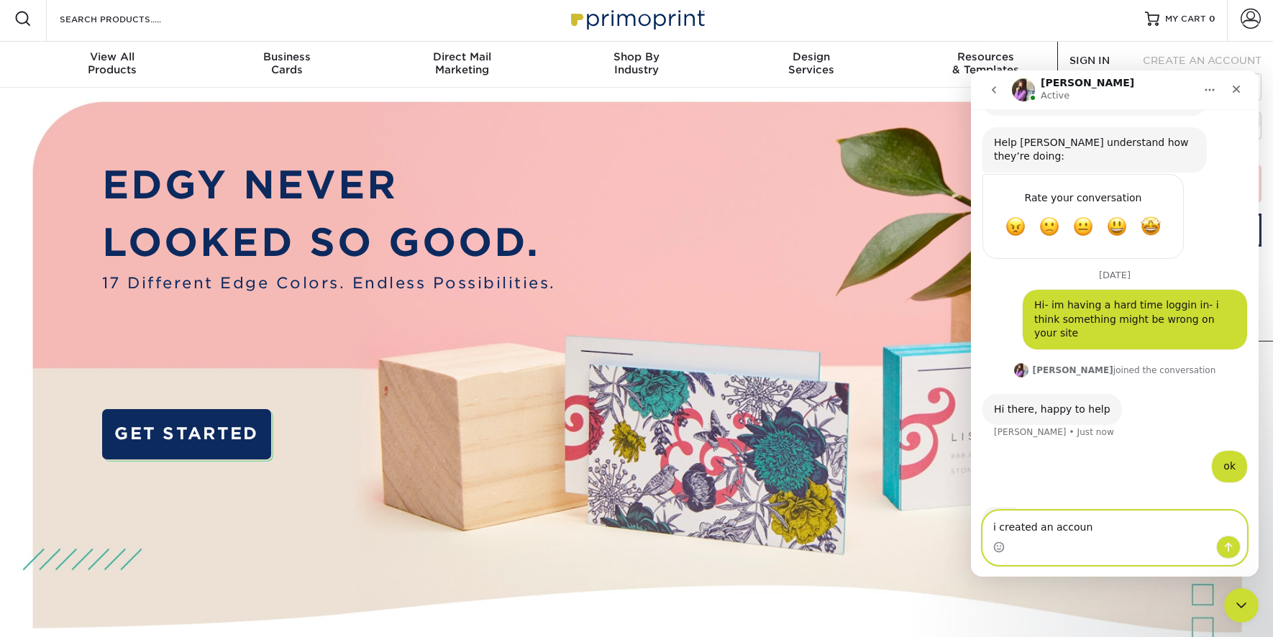
type textarea "i created an account"
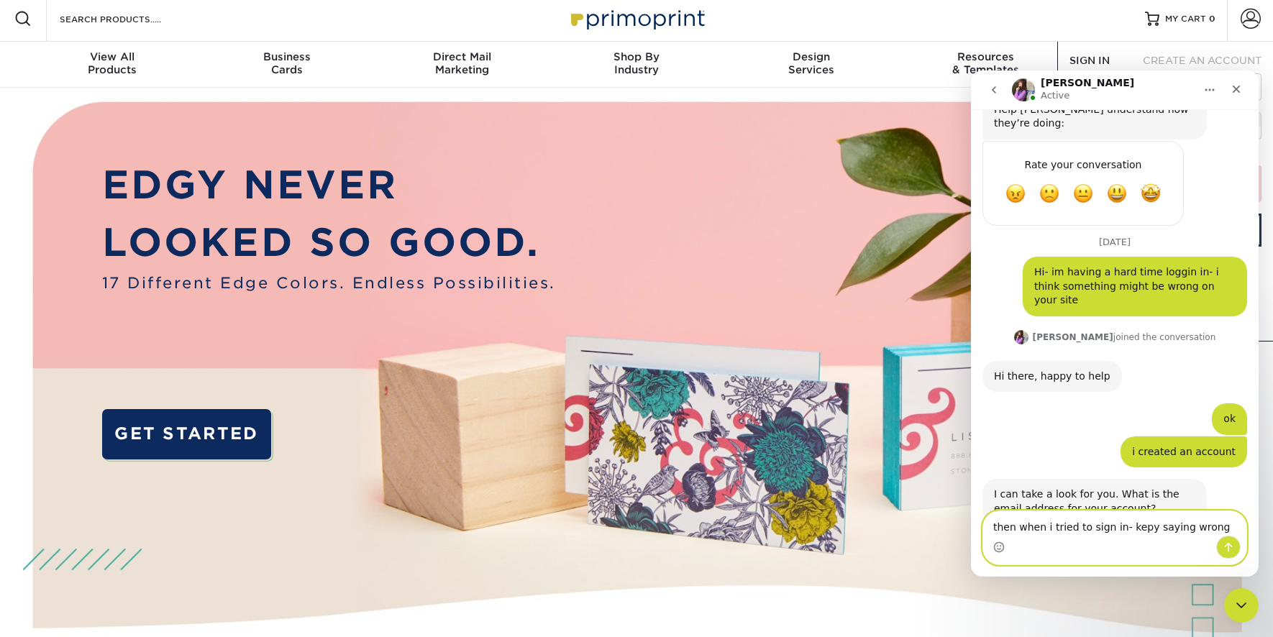
scroll to position [391, 0]
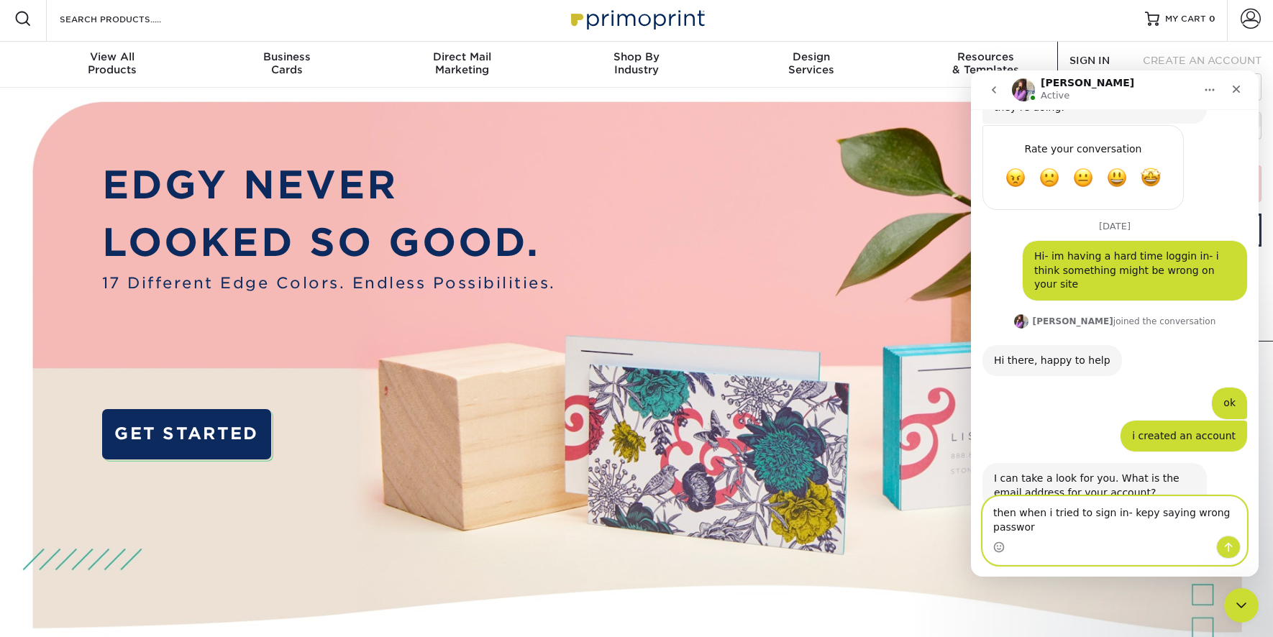
type textarea "then when i tried to sign in- kepy saying wrong password"
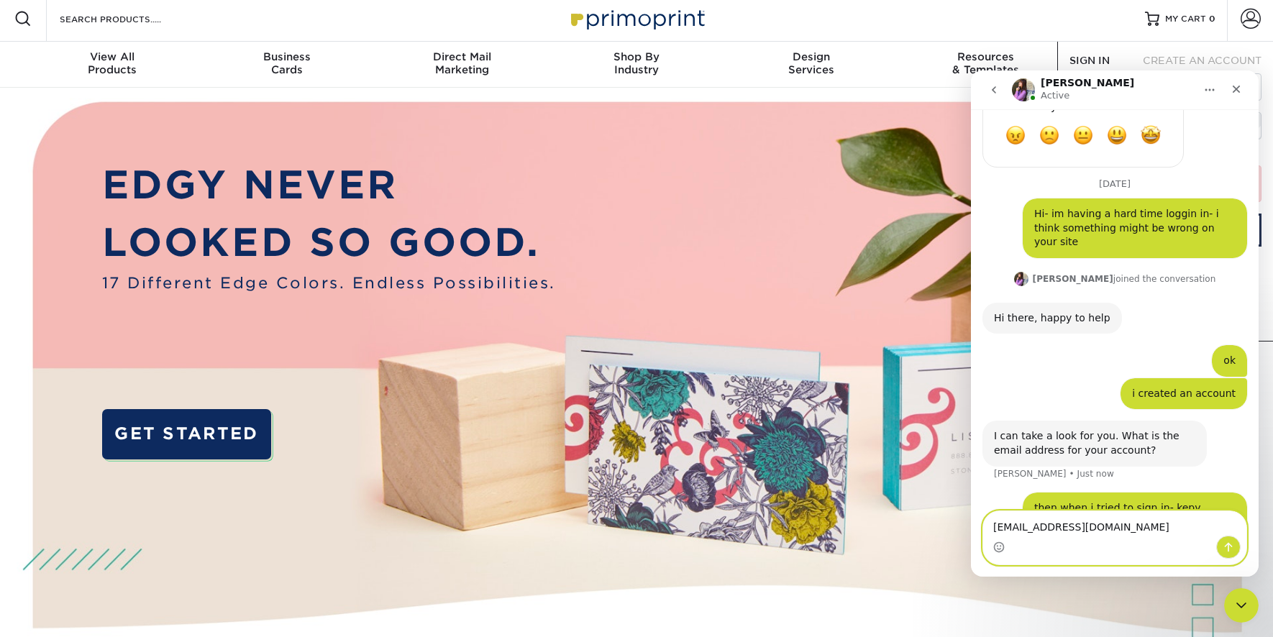
type textarea "[EMAIL_ADDRESS][DOMAIN_NAME]"
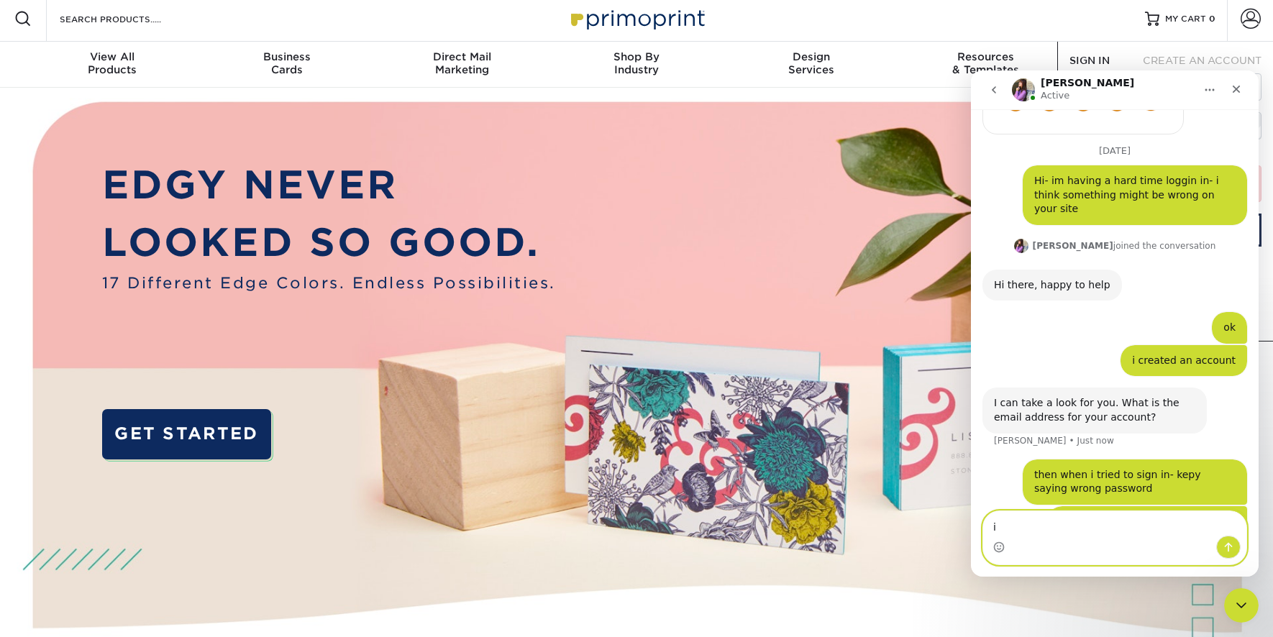
type textarea "i"
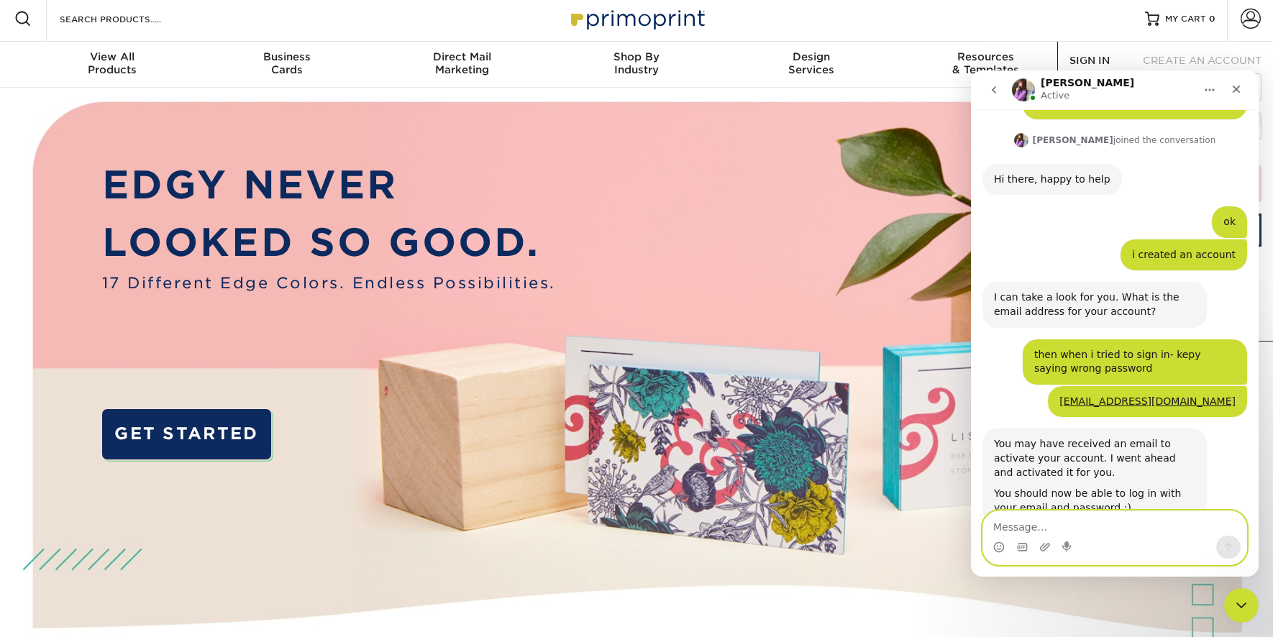
scroll to position [588, 0]
click at [1121, 534] on textarea "Message…" at bounding box center [1114, 523] width 263 height 24
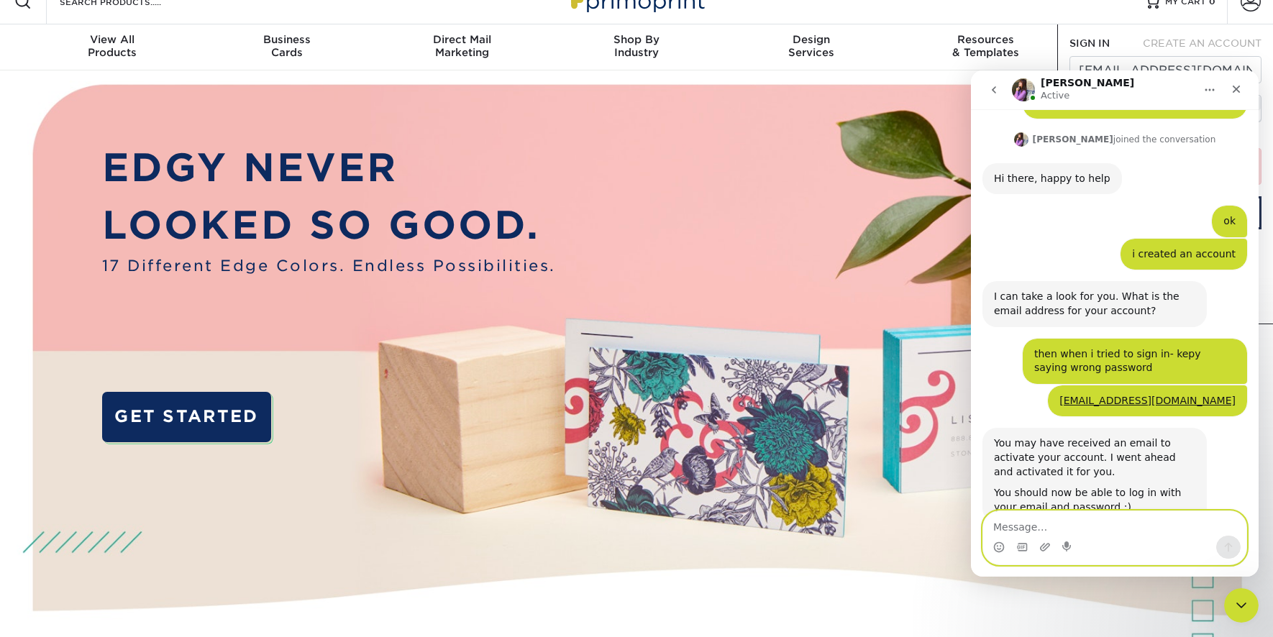
click at [1121, 534] on textarea "Message…" at bounding box center [1114, 523] width 263 height 24
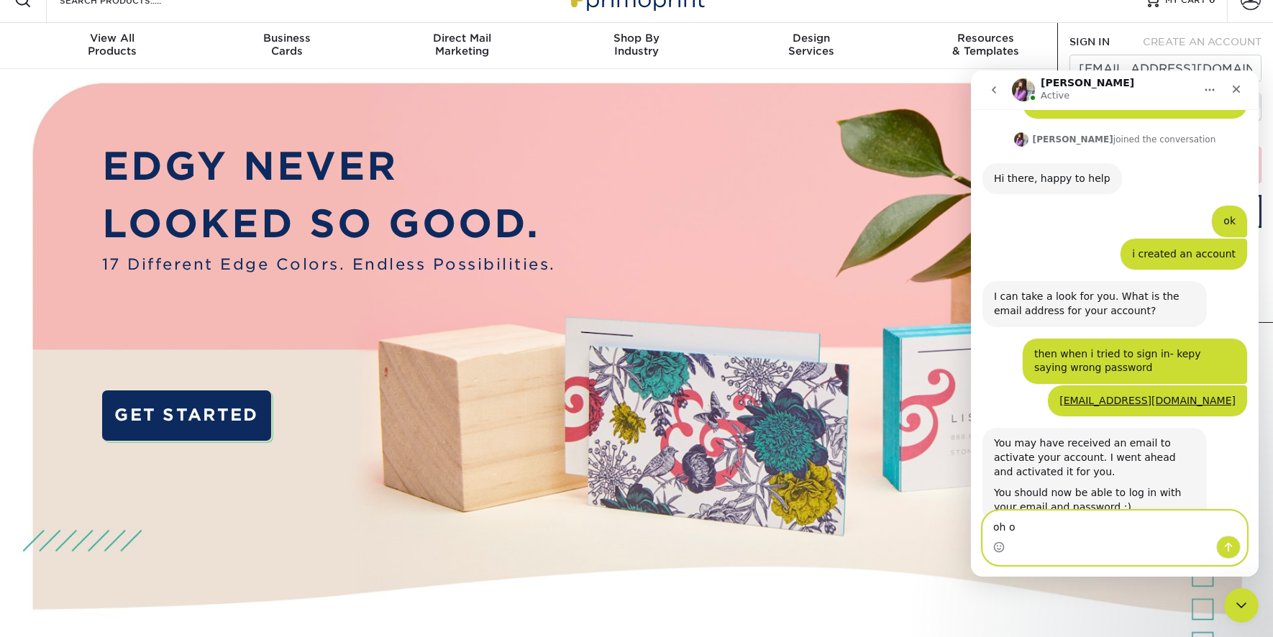
type textarea "oh ok"
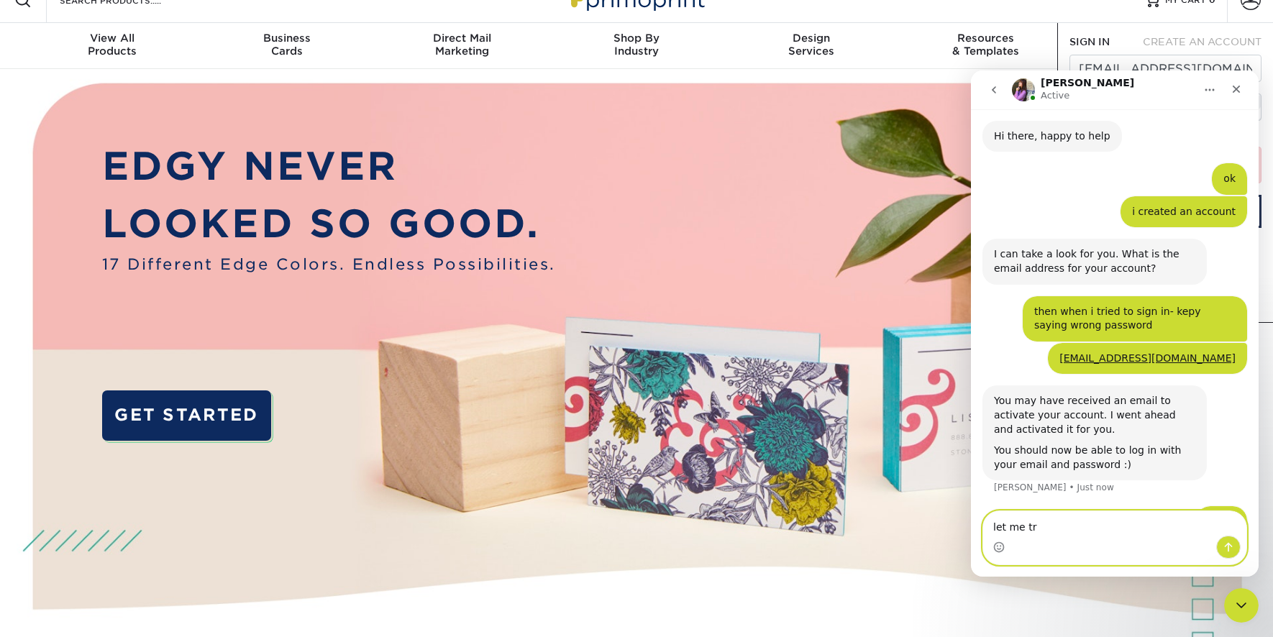
type textarea "let me try"
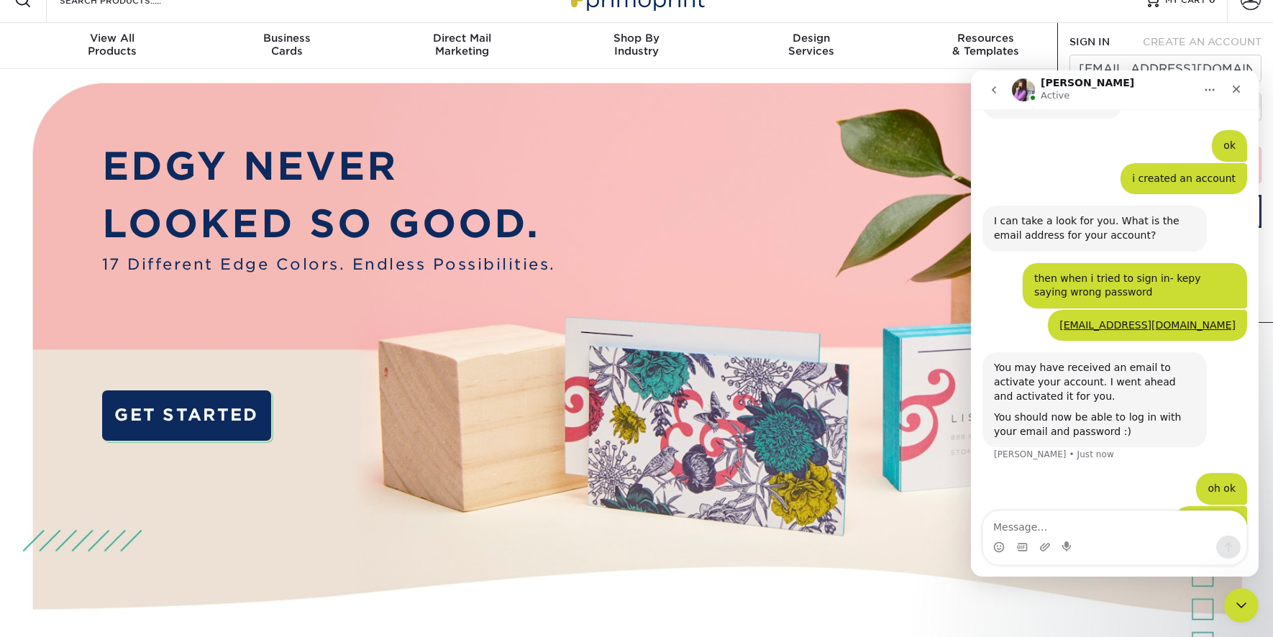
click at [1131, 22] on div "Resources Menu Search Products Account SIGN IN CREATE AN ACCOUNT meagan@techfor…" at bounding box center [636, 0] width 1273 height 46
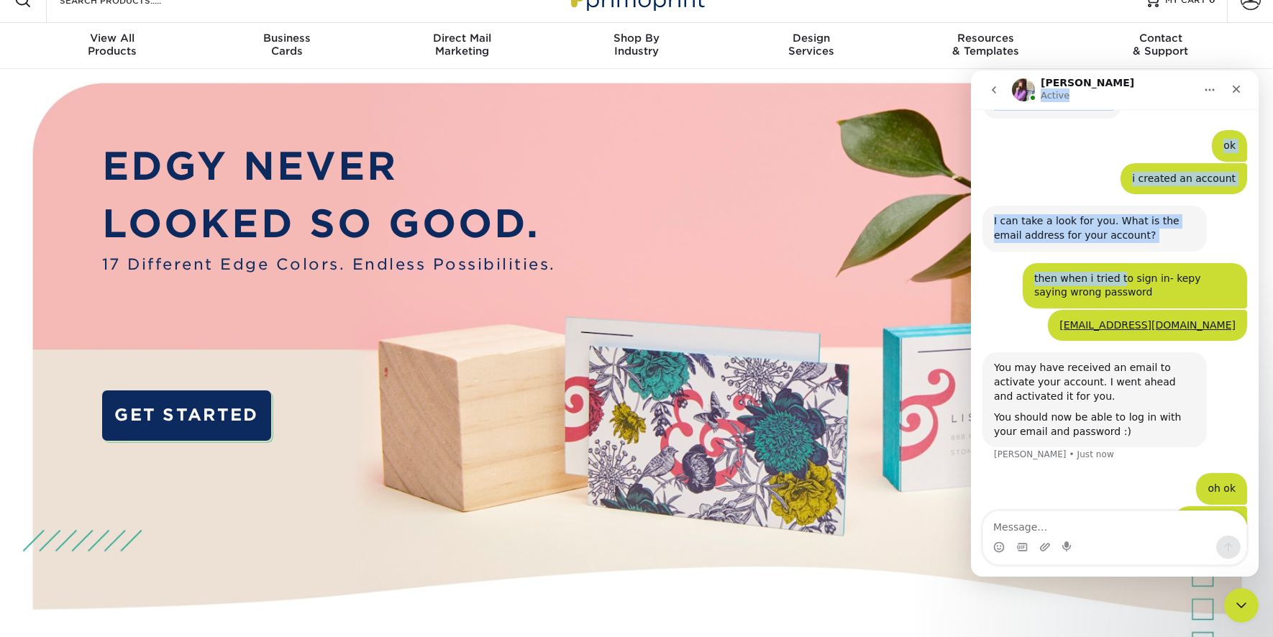
drag, startPoint x: 1113, startPoint y: 89, endPoint x: 1109, endPoint y: 141, distance: 52.0
click at [1116, 228] on div "Erica Active Welcome to Primoprint. September 17 Hi can you print custom vinyl …" at bounding box center [1115, 323] width 288 height 506
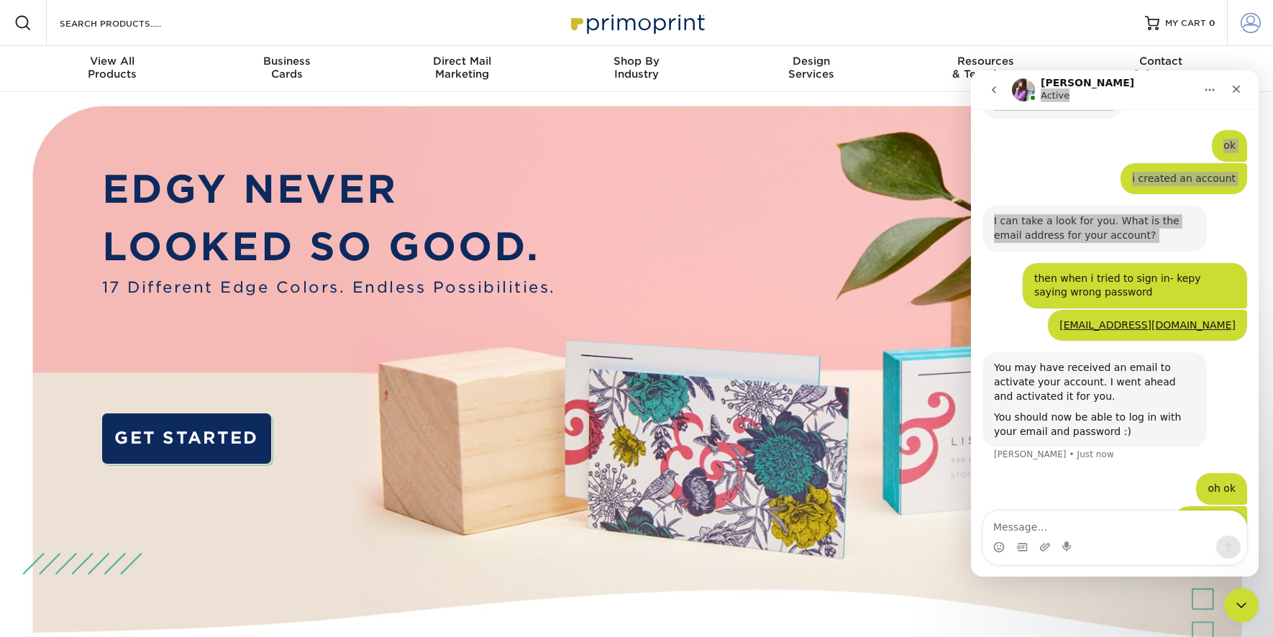
click at [1251, 27] on span at bounding box center [1251, 23] width 20 height 20
click at [1077, 60] on span "SIGN IN" at bounding box center [1090, 65] width 40 height 12
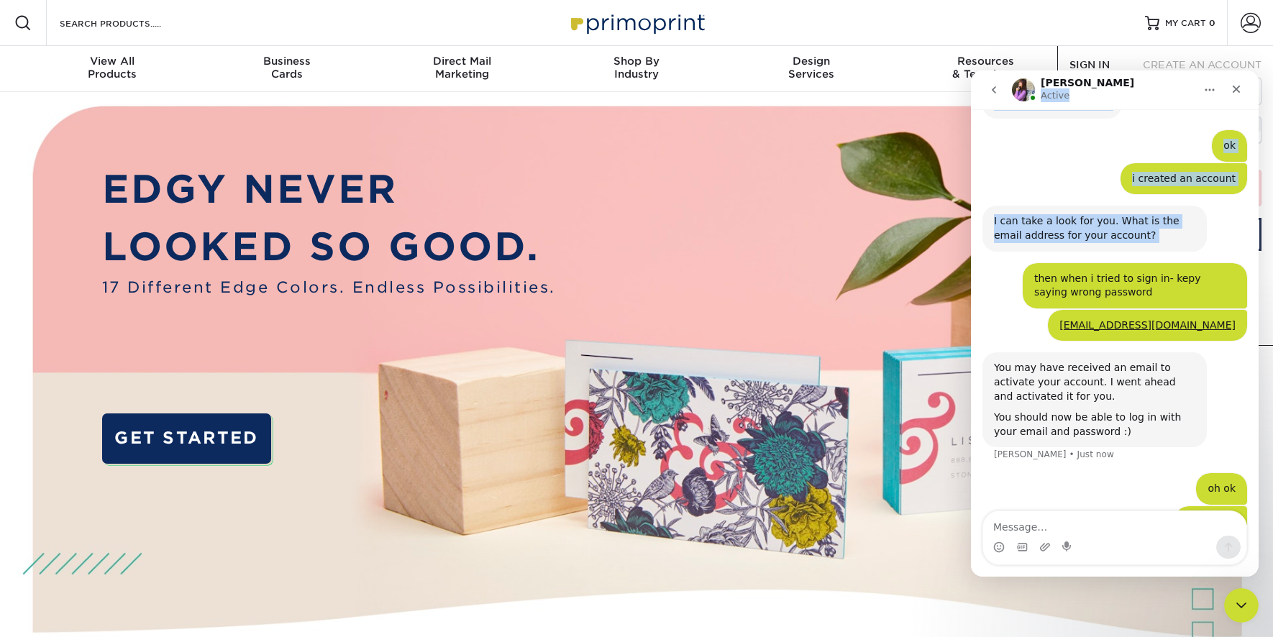
click at [992, 89] on icon "go back" at bounding box center [994, 89] width 4 height 7
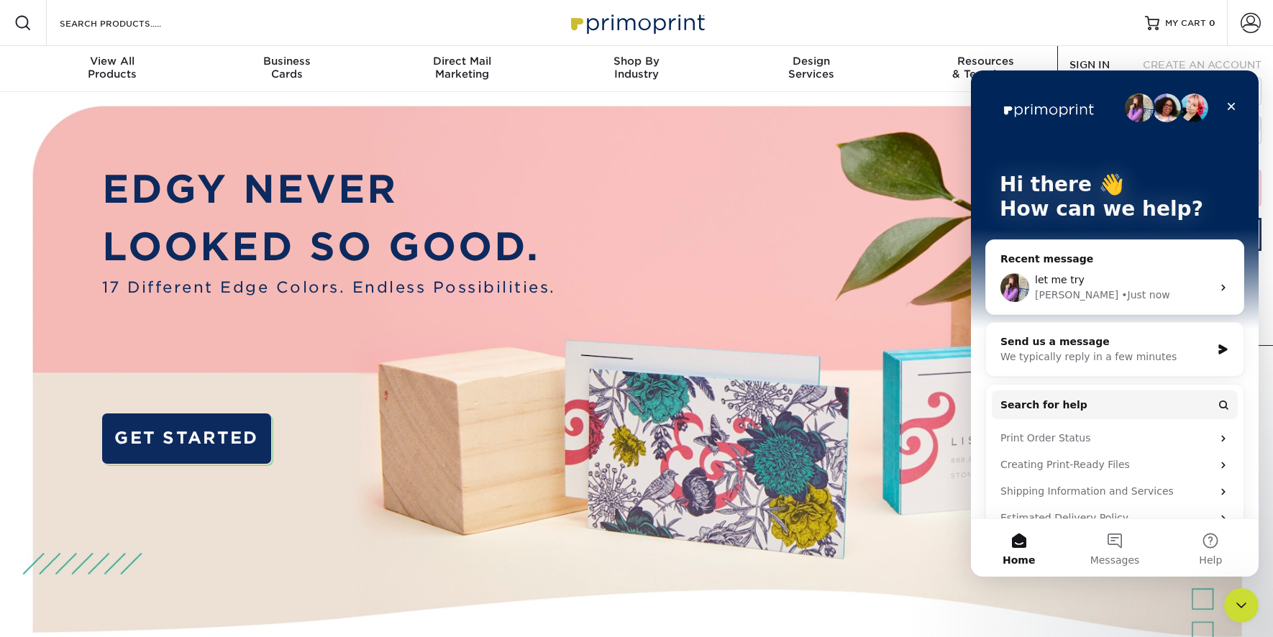
click at [1091, 56] on div "SIGN IN CREATE AN ACCOUNT meagan@techforcerobotics.com forgot password? Wrong u…" at bounding box center [1165, 196] width 216 height 300
click at [1091, 62] on span "SIGN IN" at bounding box center [1090, 65] width 40 height 12
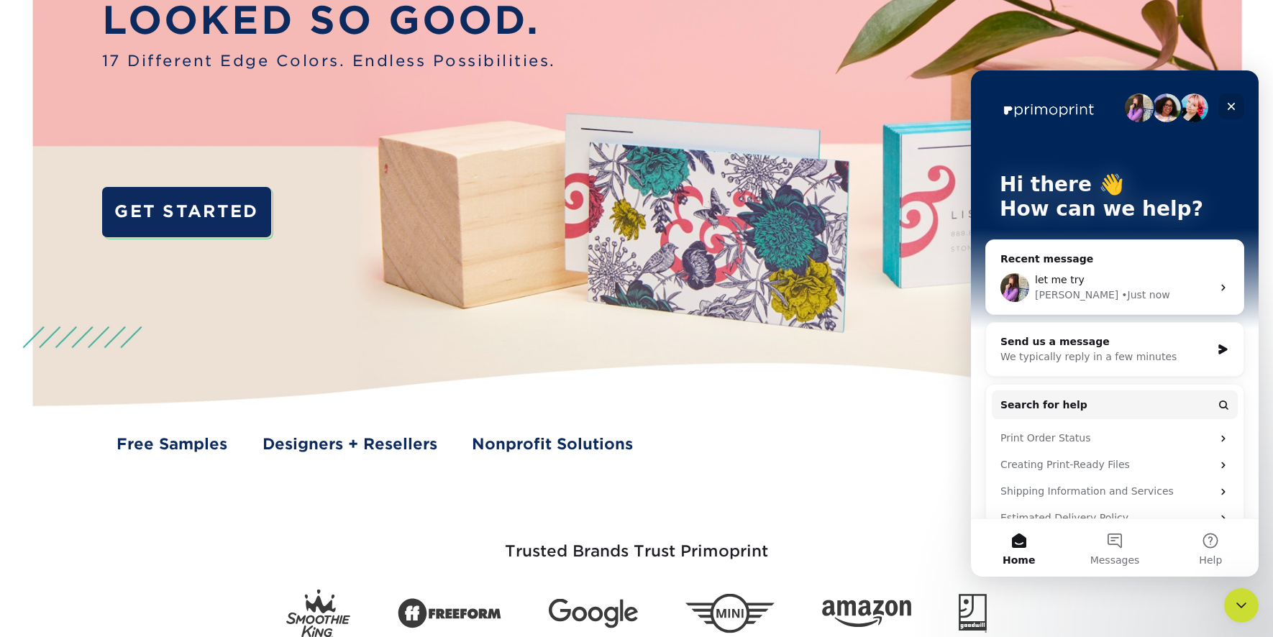
click at [1232, 101] on icon "Close" at bounding box center [1232, 107] width 12 height 12
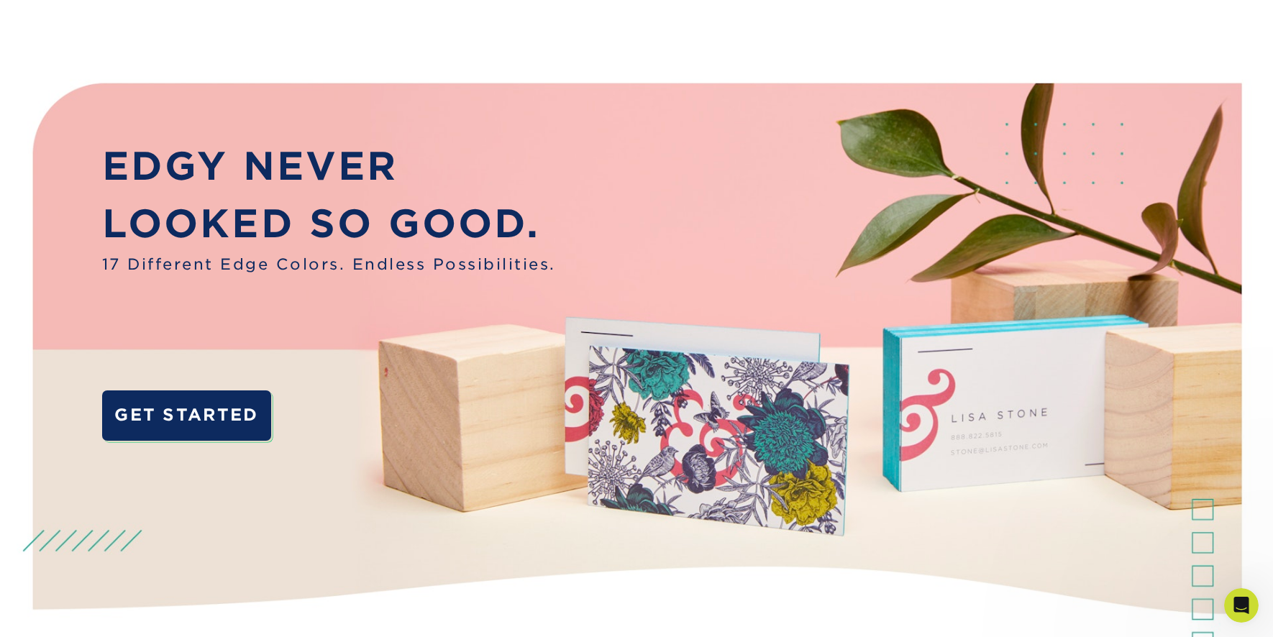
scroll to position [0, 0]
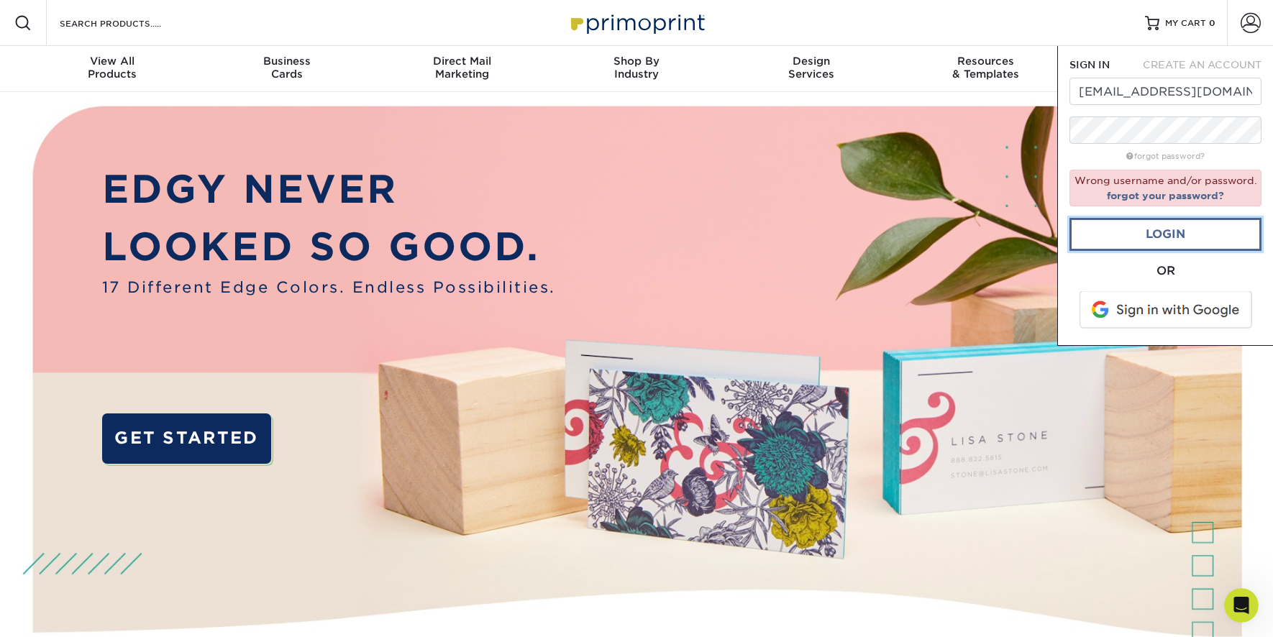
click at [1175, 234] on link "Login" at bounding box center [1166, 234] width 192 height 33
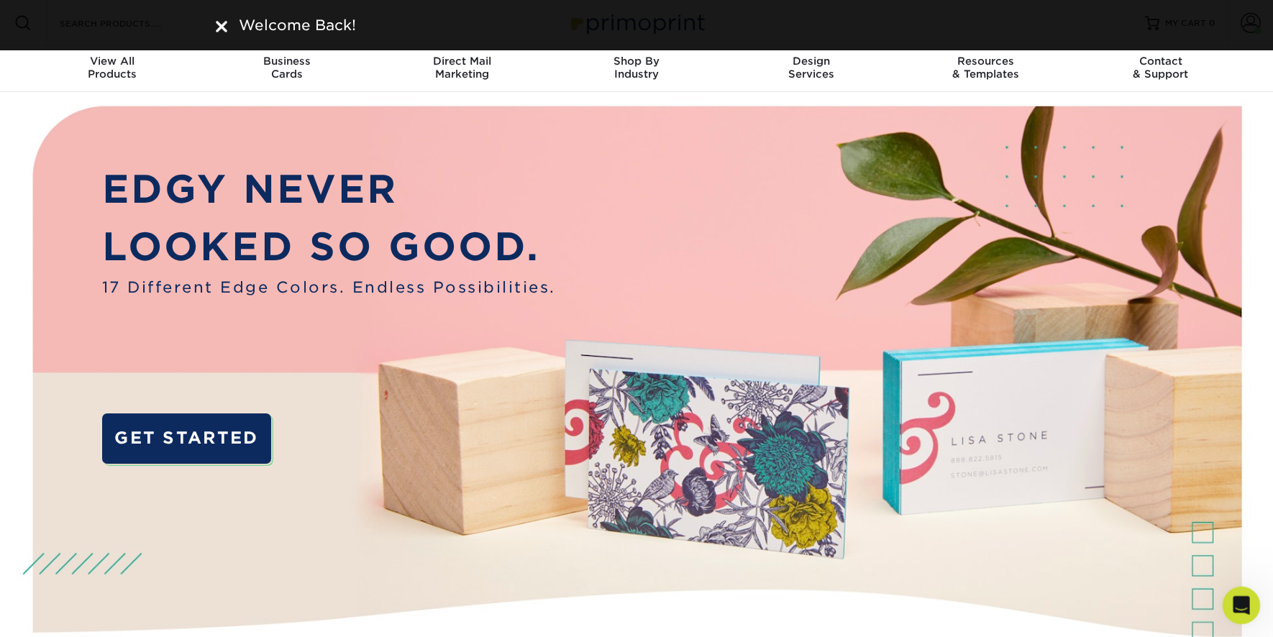
click at [1249, 599] on icon "Open Intercom Messenger" at bounding box center [1240, 604] width 24 height 24
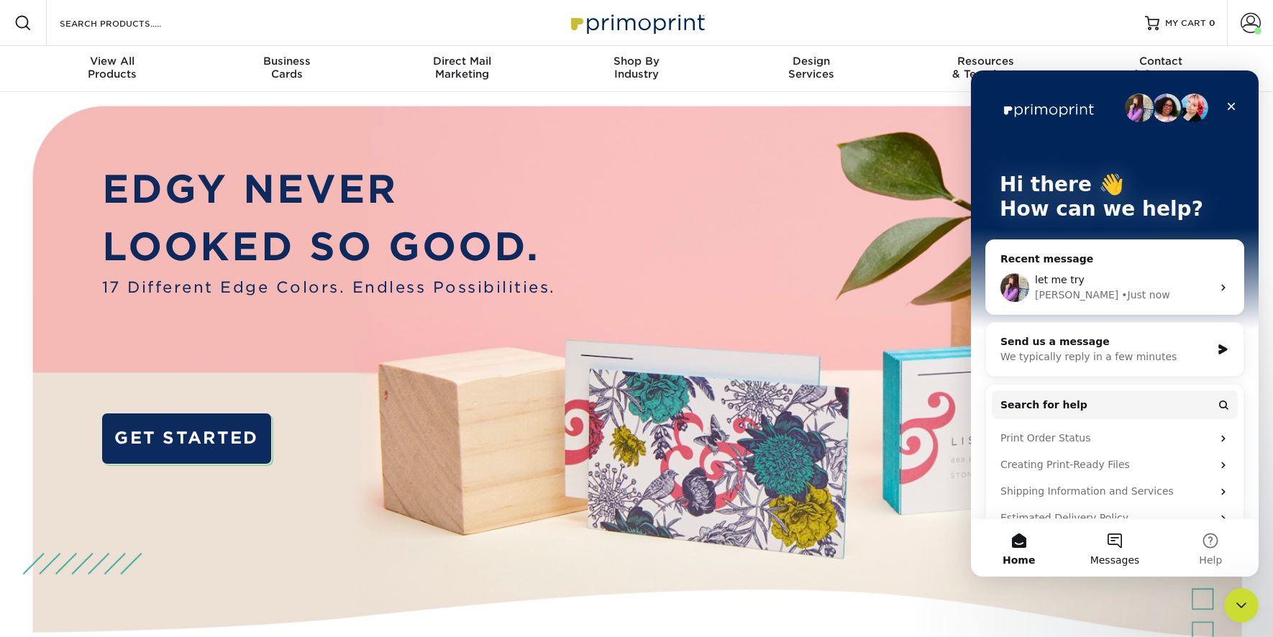
click at [1118, 532] on button "Messages" at bounding box center [1115, 548] width 96 height 58
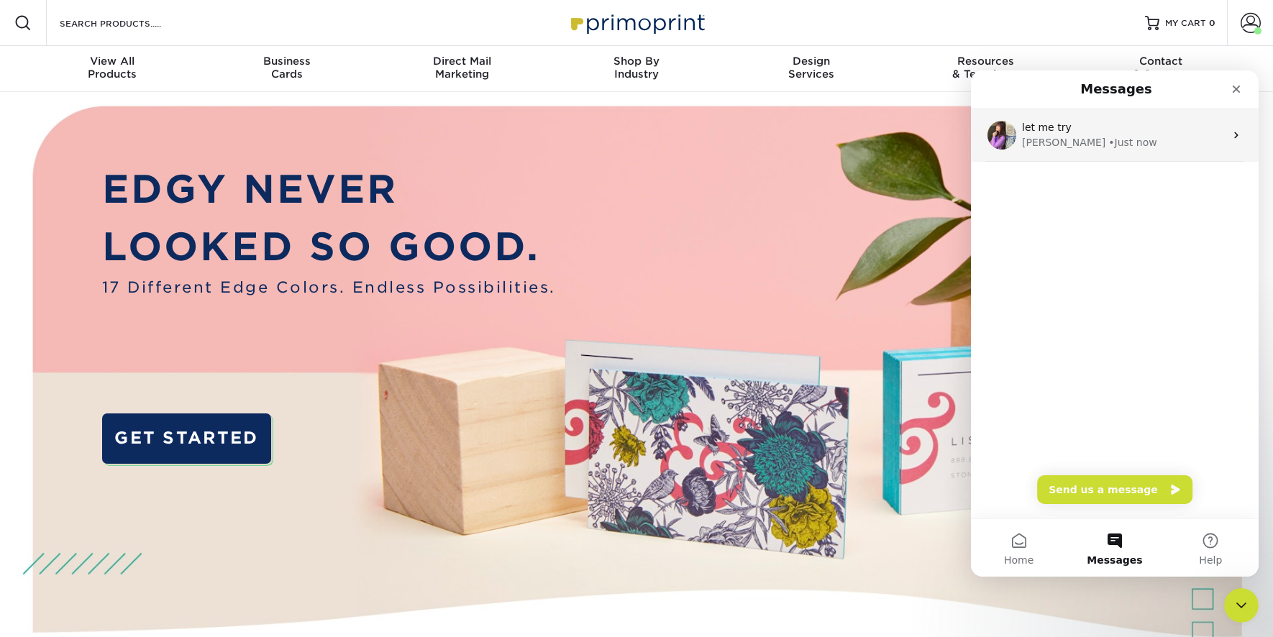
click at [1108, 142] on div "• Just now" at bounding box center [1132, 142] width 48 height 15
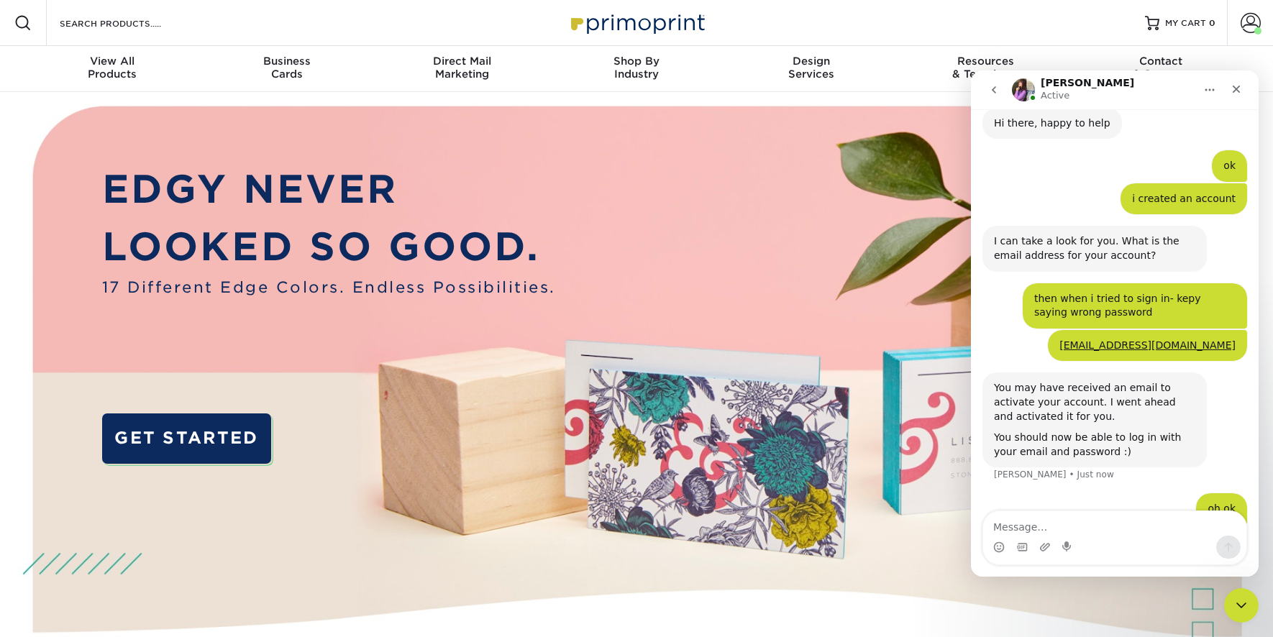
scroll to position [663, 0]
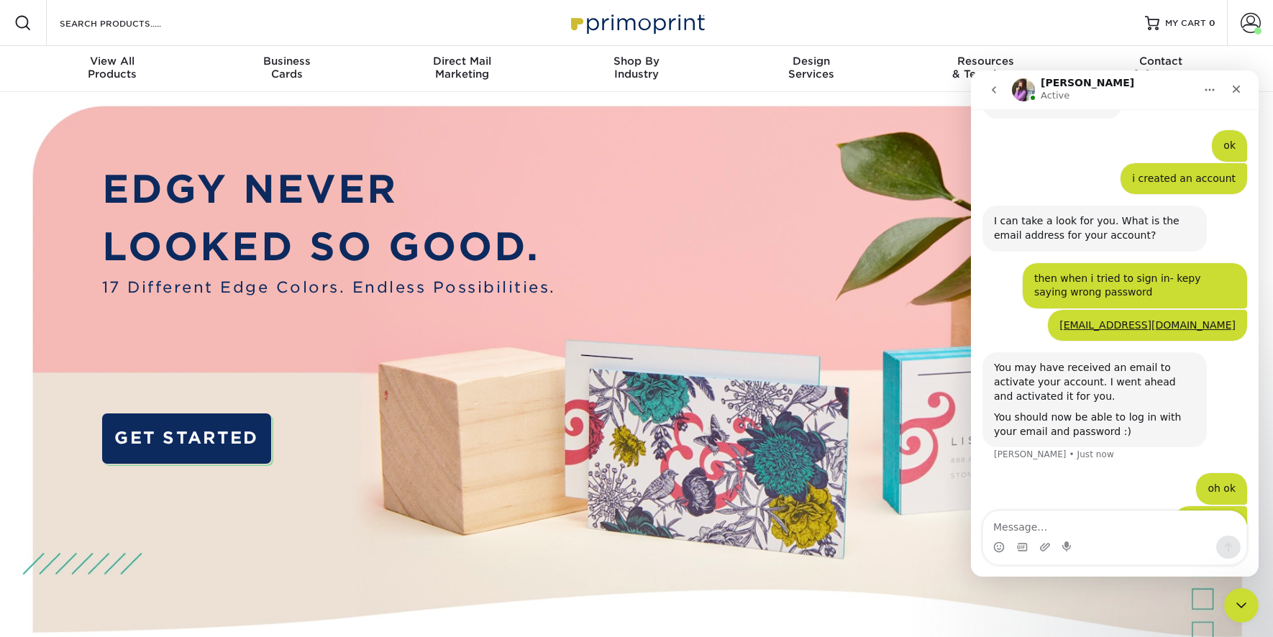
click at [1066, 525] on textarea "Message…" at bounding box center [1114, 523] width 263 height 24
type textarea "got it"
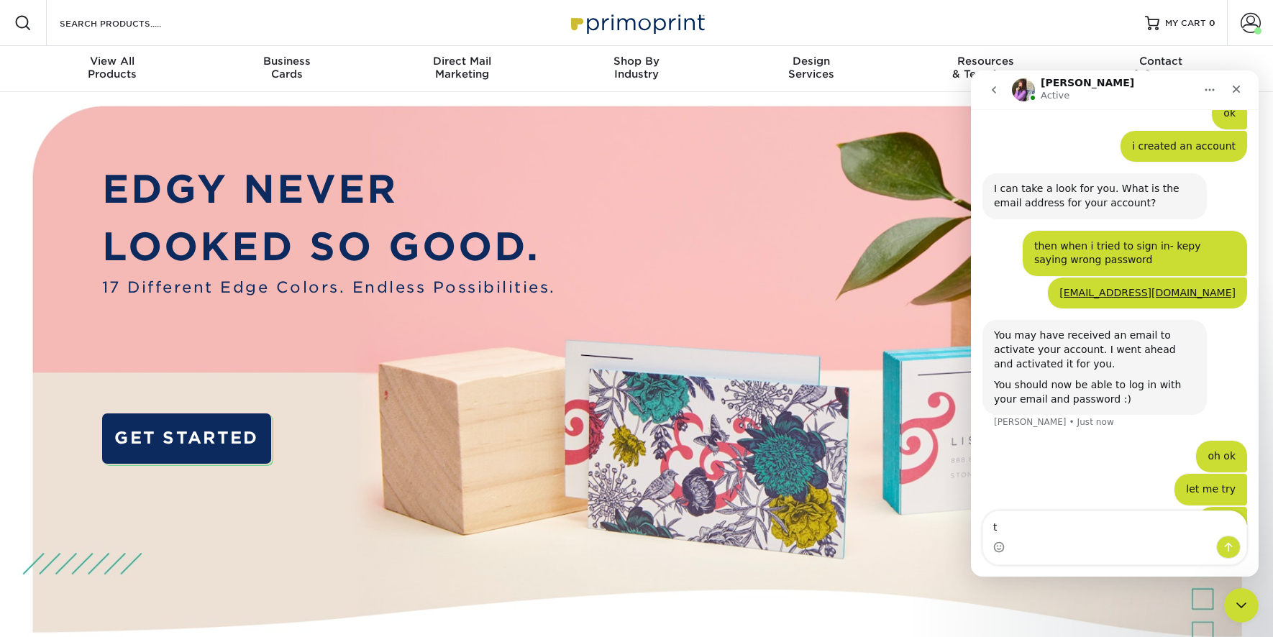
type textarea "ty"
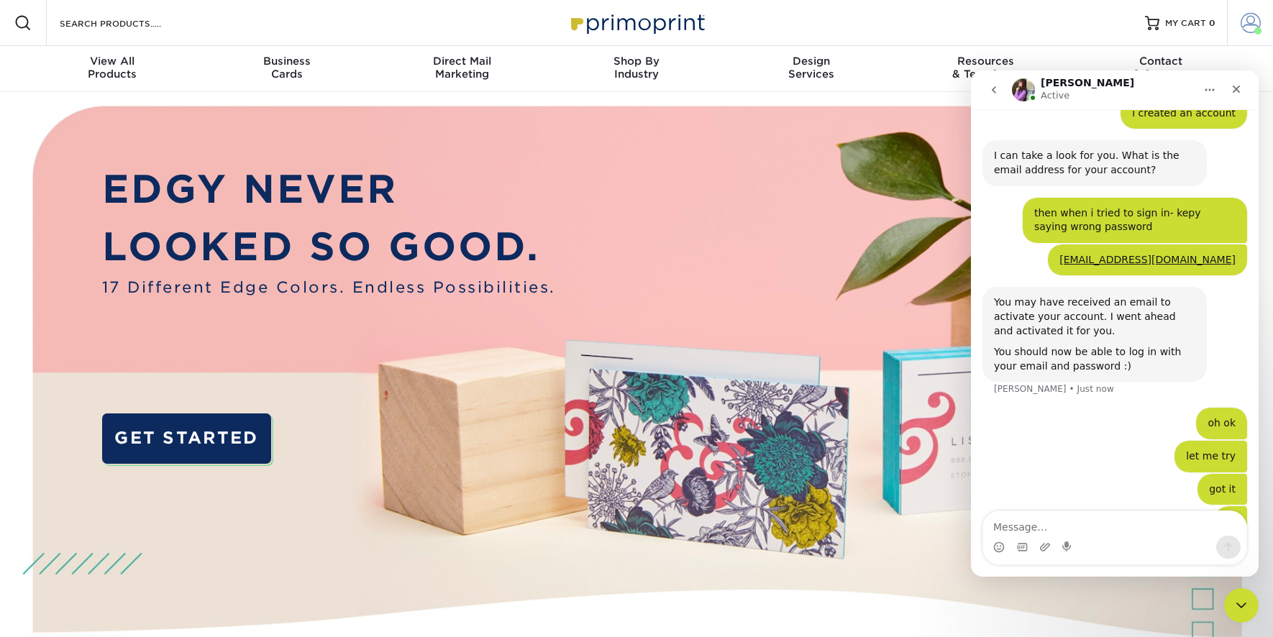
click at [1248, 35] on link "Account" at bounding box center [1250, 23] width 46 height 46
click at [1238, 93] on icon "Close" at bounding box center [1237, 89] width 12 height 12
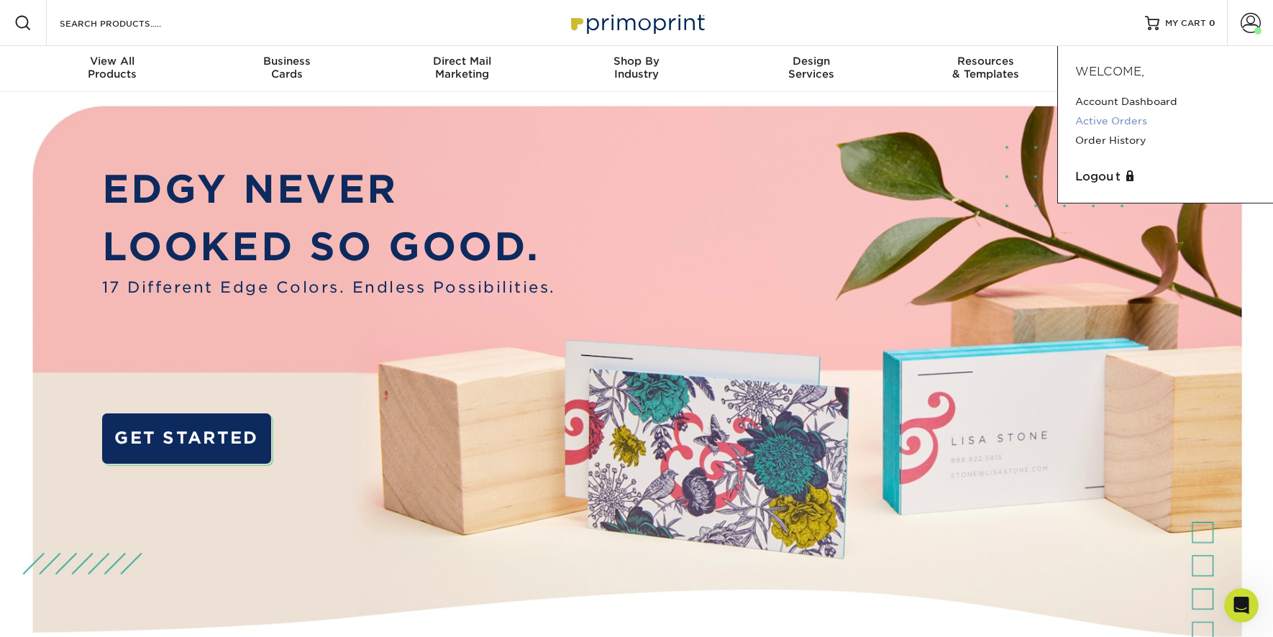
scroll to position [784, 0]
click at [1124, 103] on link "Account Dashboard" at bounding box center [1165, 101] width 181 height 19
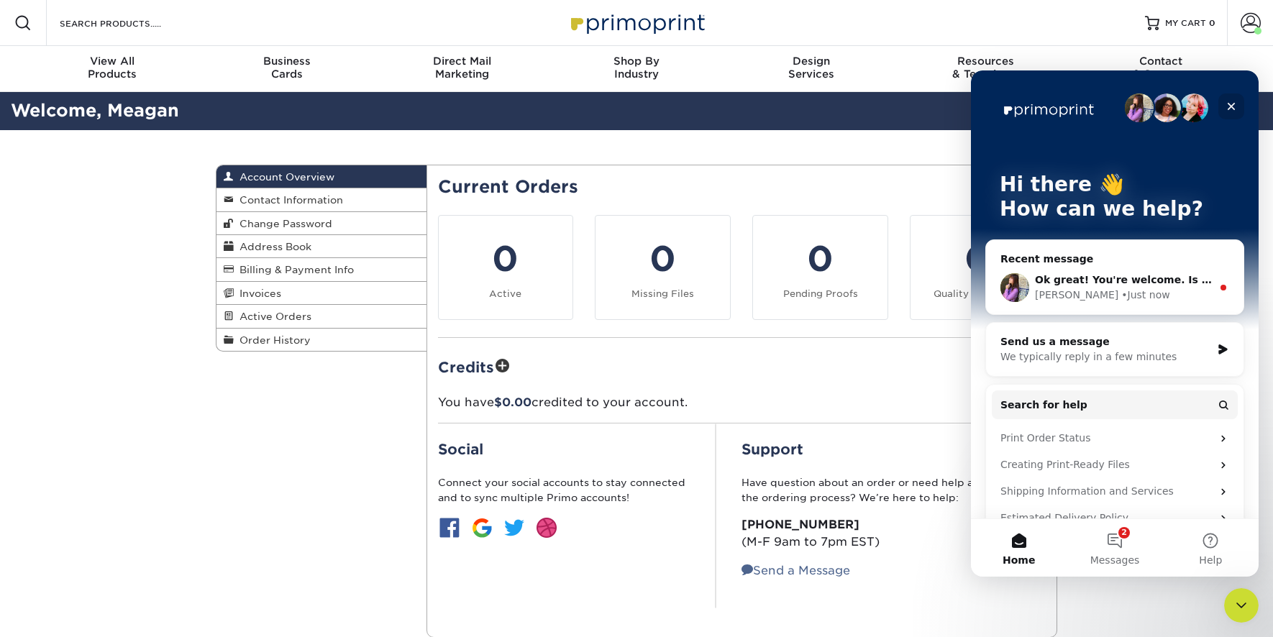
click at [1231, 106] on icon "Close" at bounding box center [1232, 107] width 8 height 8
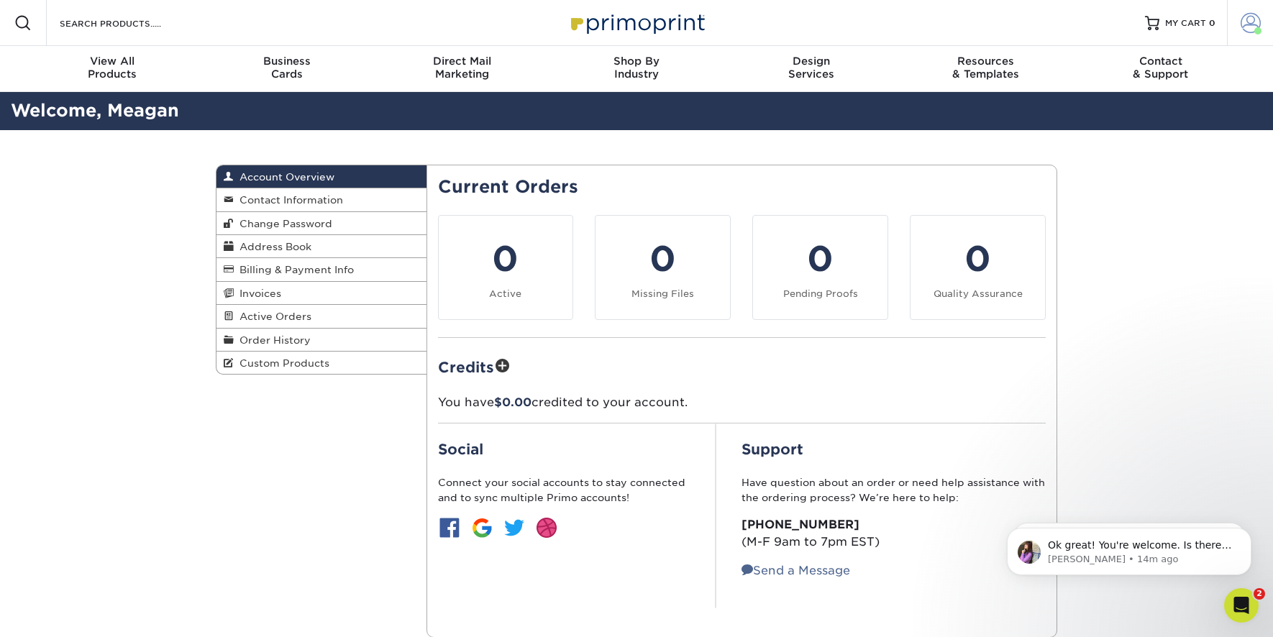
click at [1247, 29] on span at bounding box center [1251, 23] width 20 height 20
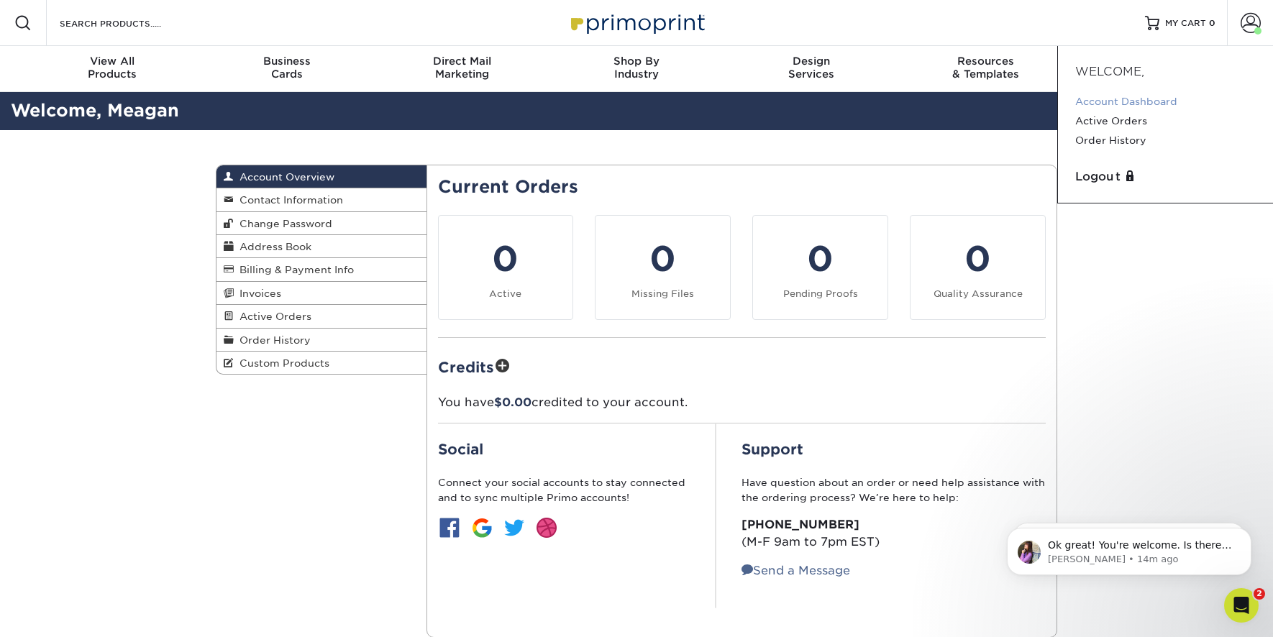
drag, startPoint x: 1133, startPoint y: 101, endPoint x: 1124, endPoint y: 98, distance: 9.1
click at [1133, 100] on link "Account Dashboard" at bounding box center [1165, 101] width 181 height 19
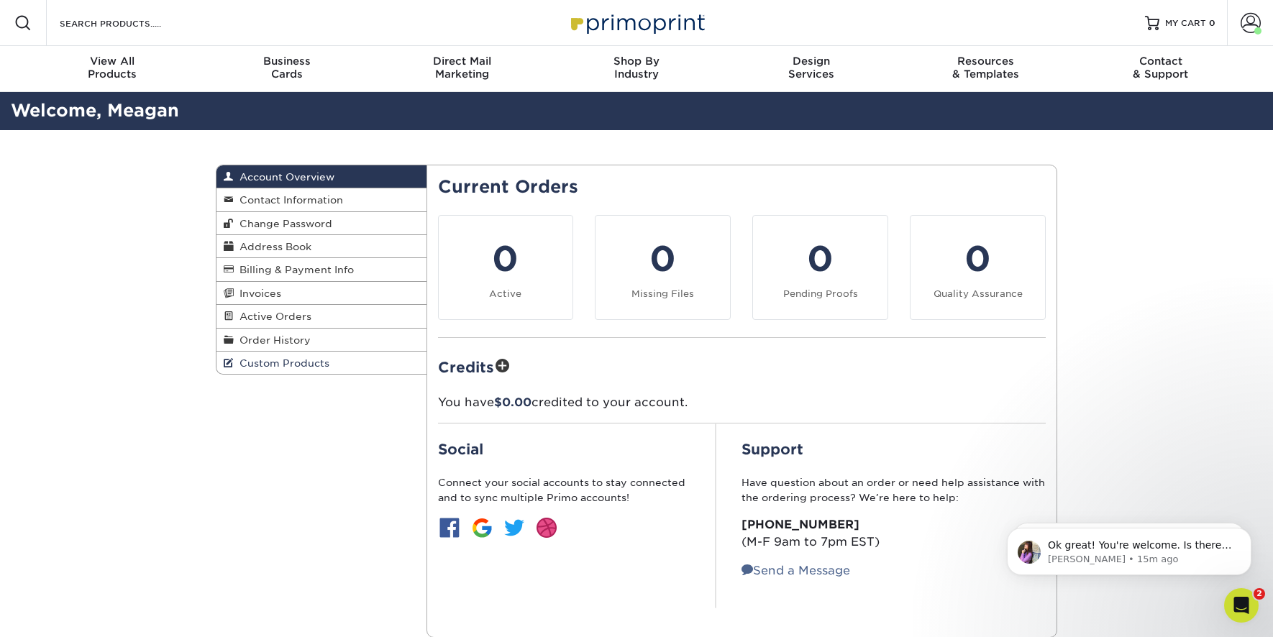
click at [299, 356] on link "Custom Products" at bounding box center [322, 363] width 210 height 22
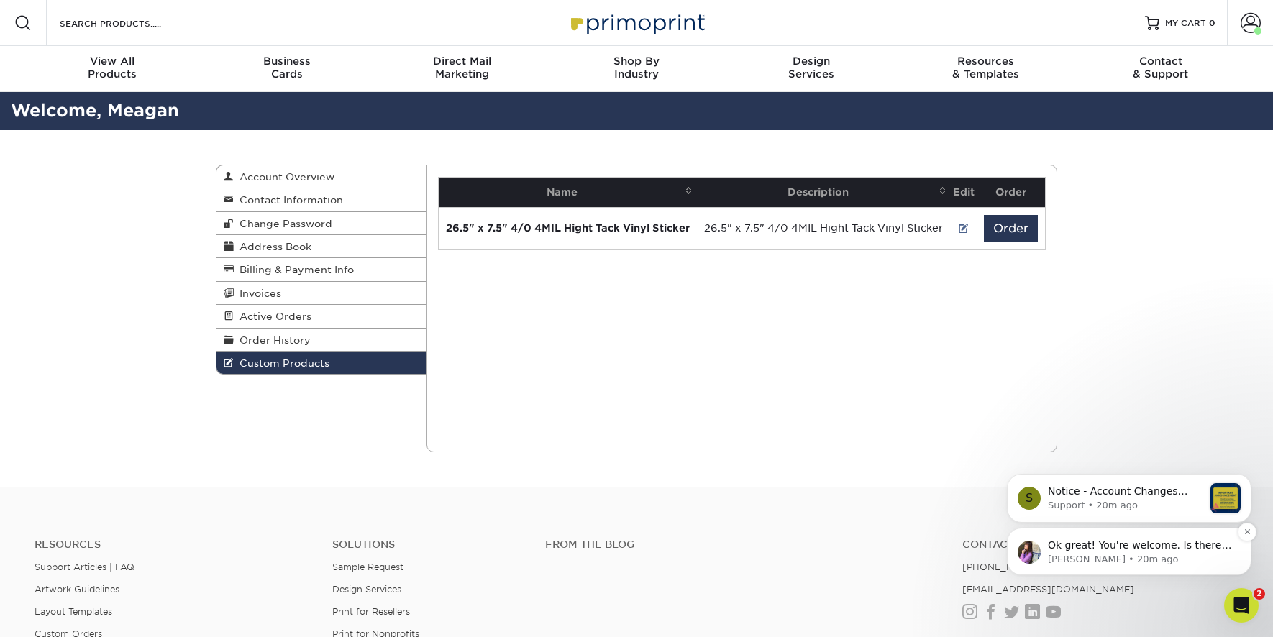
click at [1149, 550] on p "Ok great! You're welcome. Is there anything else I can help you with at the mom…" at bounding box center [1141, 546] width 186 height 14
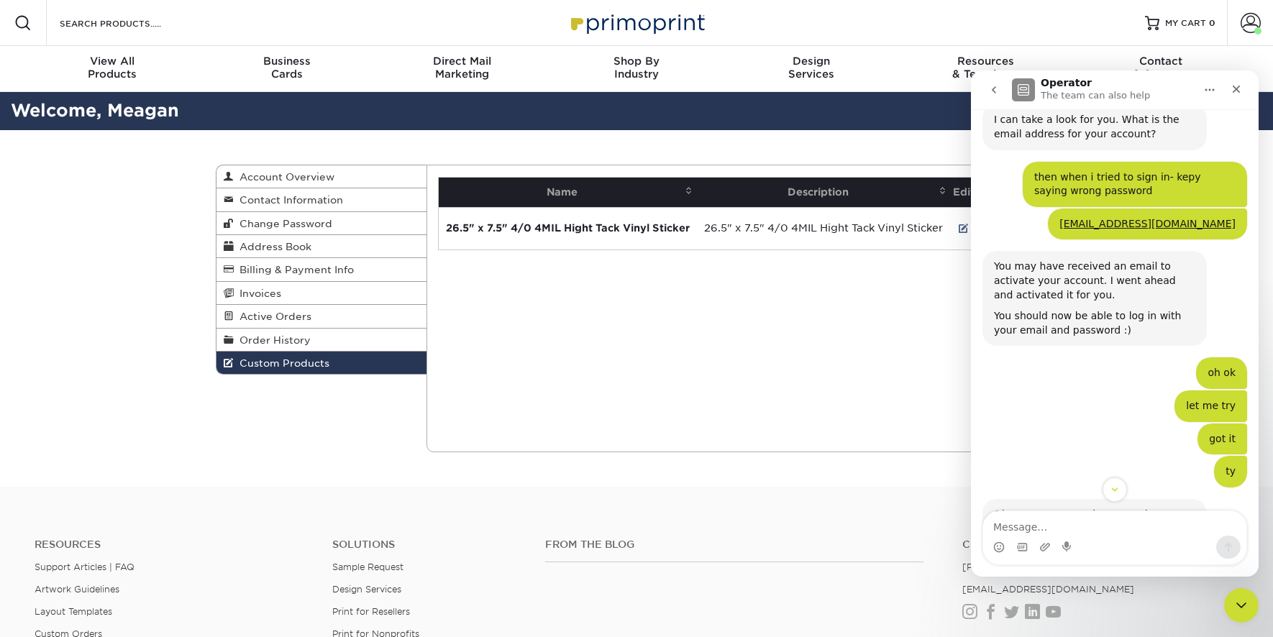
scroll to position [800, 0]
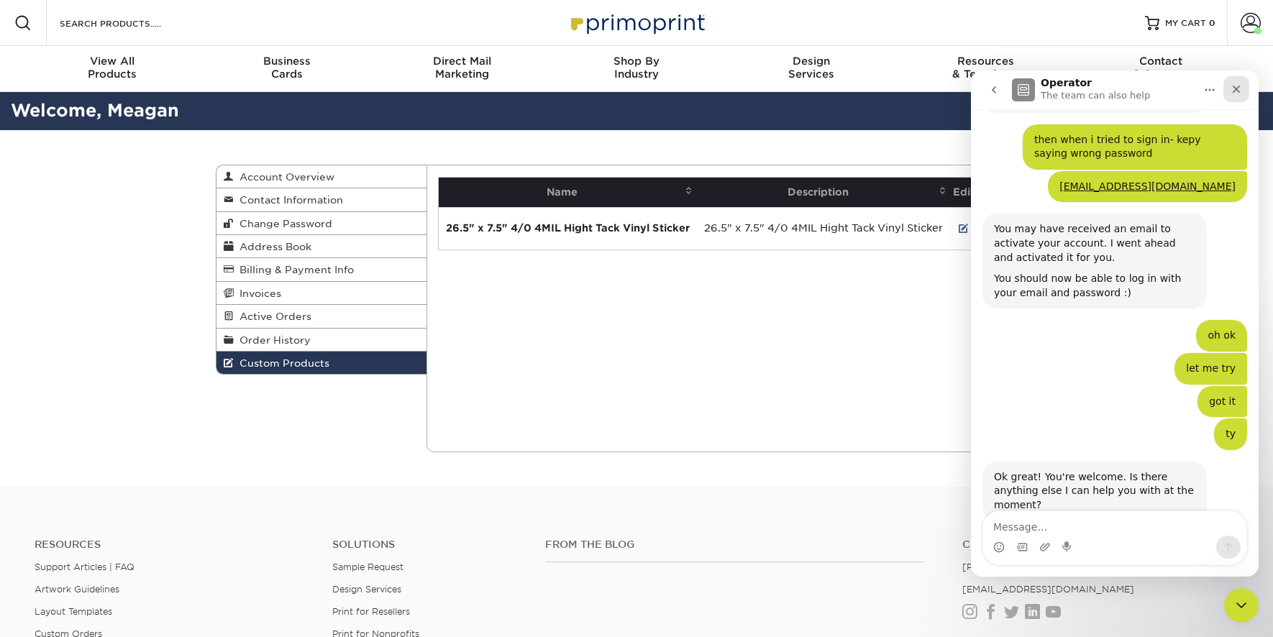
click at [1235, 94] on icon "Close" at bounding box center [1237, 89] width 12 height 12
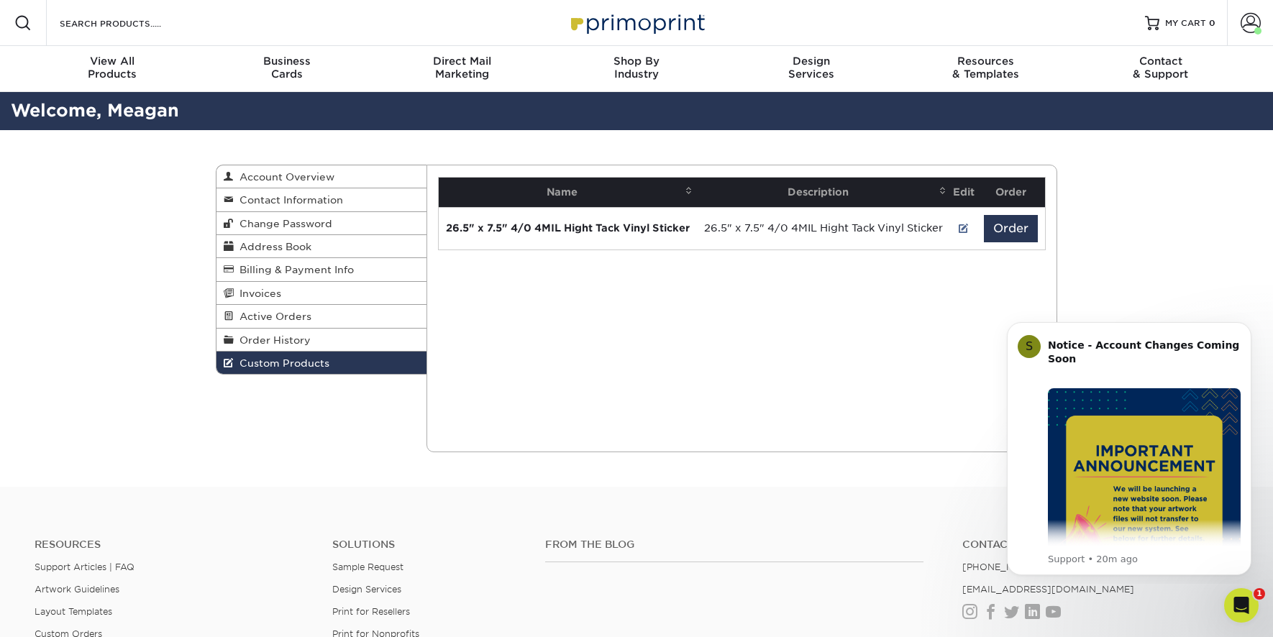
scroll to position [0, 0]
click at [1136, 479] on img "Message content" at bounding box center [1144, 484] width 193 height 193
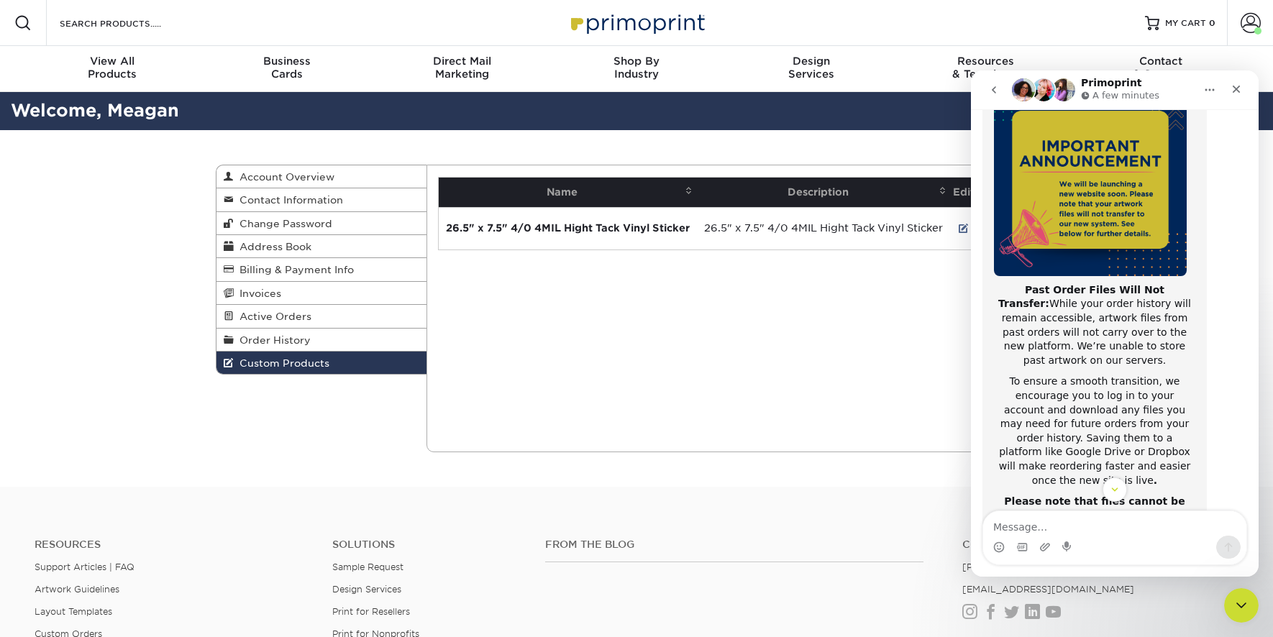
scroll to position [136, 0]
